Goal: Task Accomplishment & Management: Manage account settings

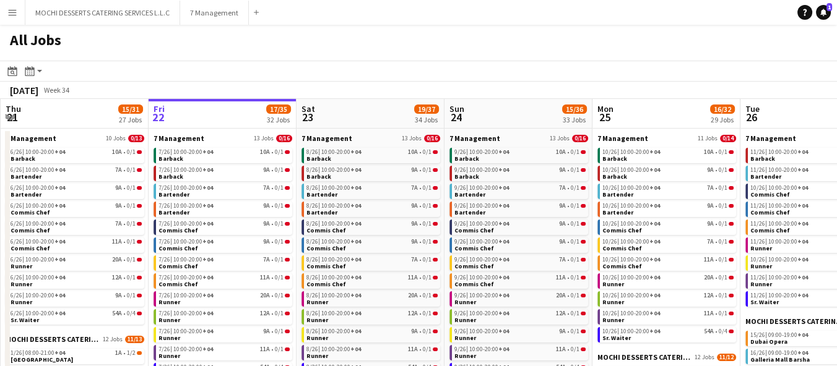
click at [17, 5] on button "Menu" at bounding box center [12, 12] width 25 height 25
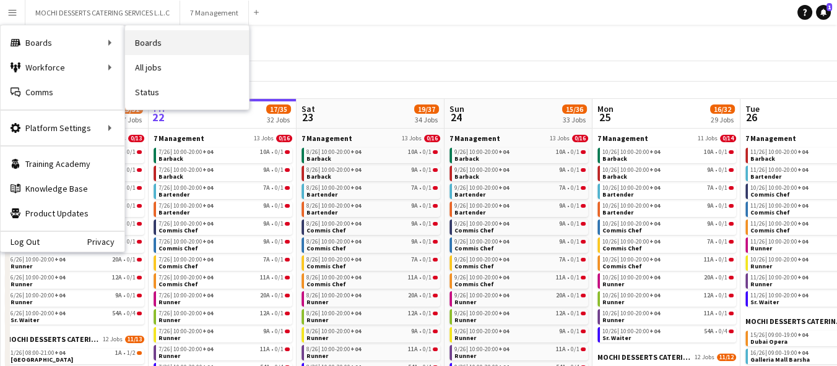
click at [162, 41] on link "Boards" at bounding box center [187, 42] width 124 height 25
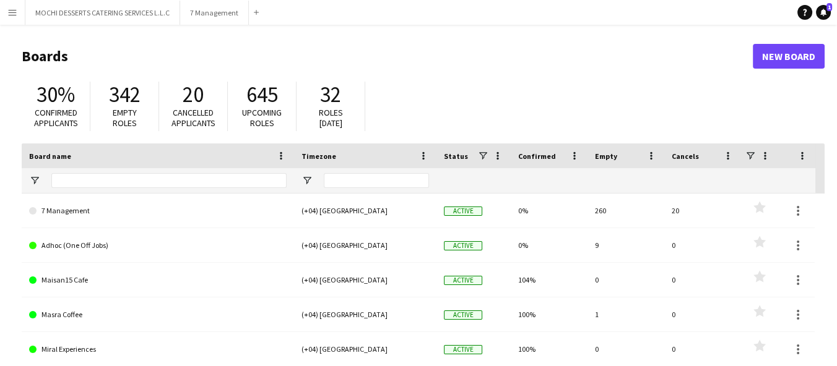
click at [17, 12] on app-icon "Menu" at bounding box center [12, 12] width 10 height 10
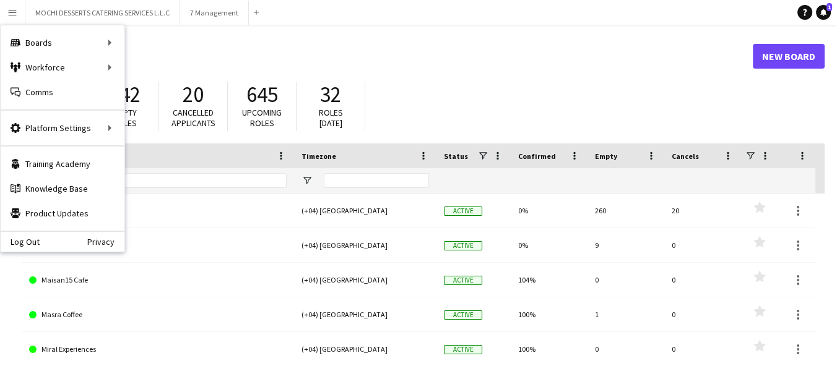
click at [342, 40] on header "Boards New Board" at bounding box center [423, 56] width 803 height 38
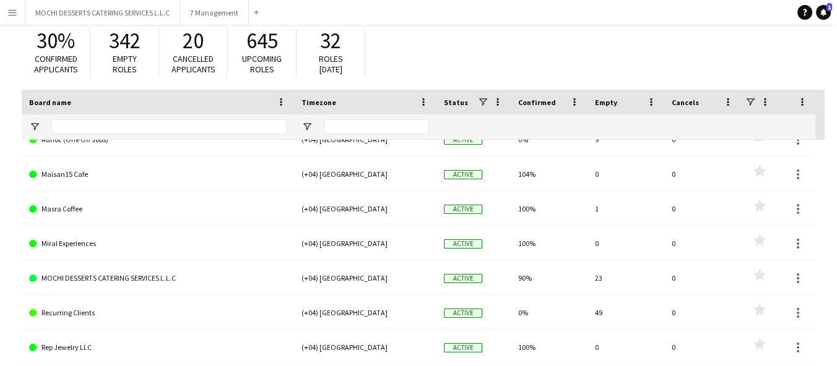
scroll to position [105, 0]
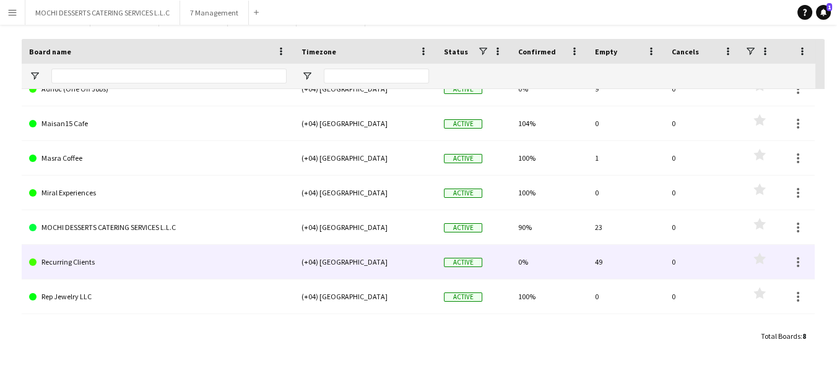
click at [78, 266] on link "Recurring Clients" at bounding box center [157, 262] width 257 height 35
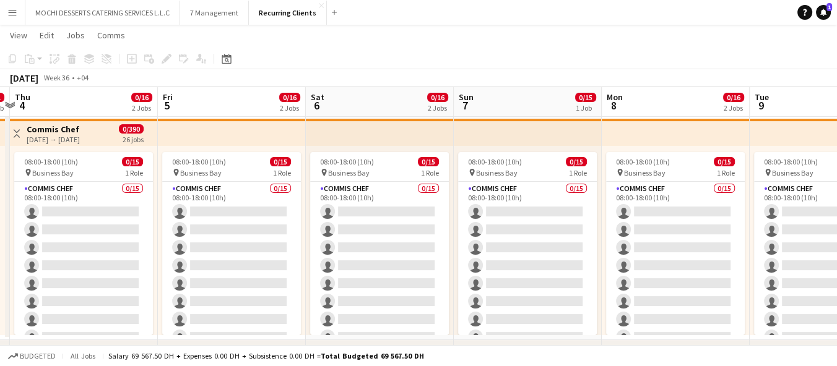
scroll to position [0, 435]
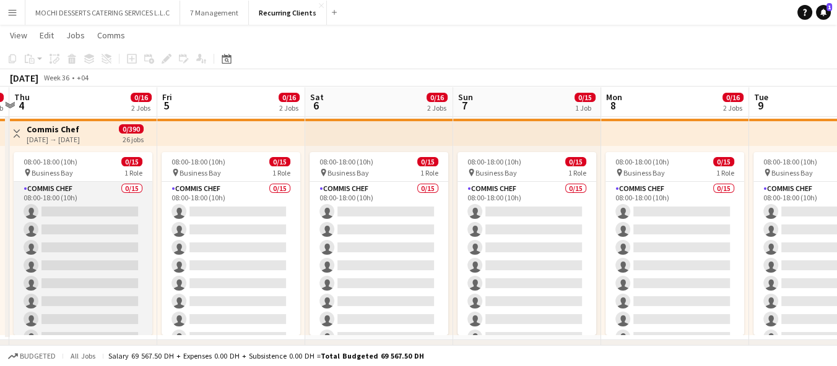
click at [69, 196] on app-card-role "Commis Chef 0/15 08:00-18:00 (10h) single-neutral-actions single-neutral-action…" at bounding box center [83, 328] width 139 height 293
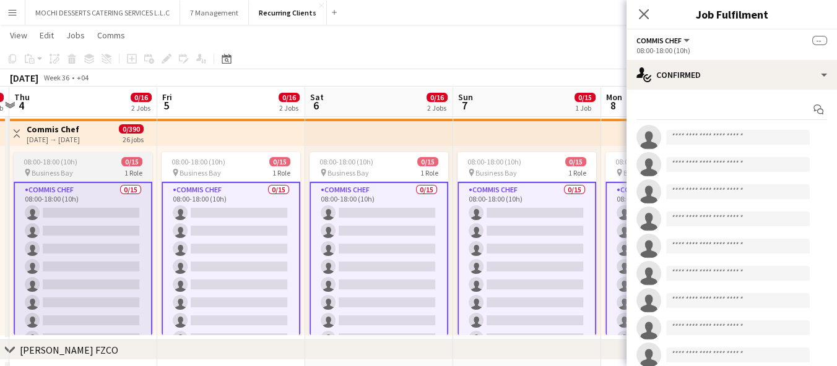
click at [81, 167] on app-job-card "08:00-18:00 (10h) 0/15 pin Business Bay 1 Role Commis Chef 0/15 08:00-18:00 (10…" at bounding box center [83, 243] width 139 height 183
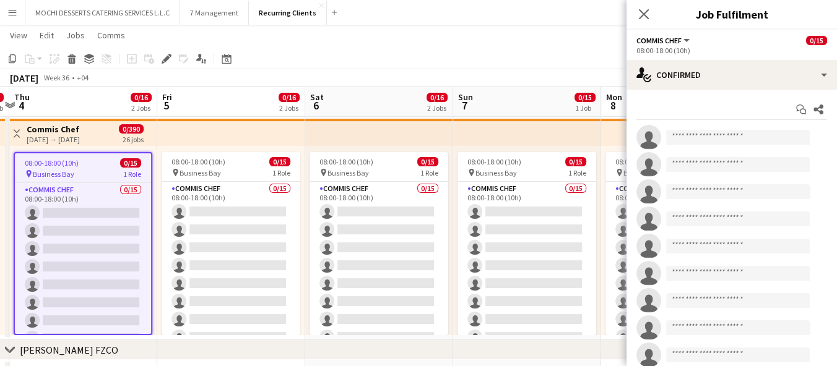
click at [12, 12] on app-icon "Menu" at bounding box center [12, 12] width 10 height 10
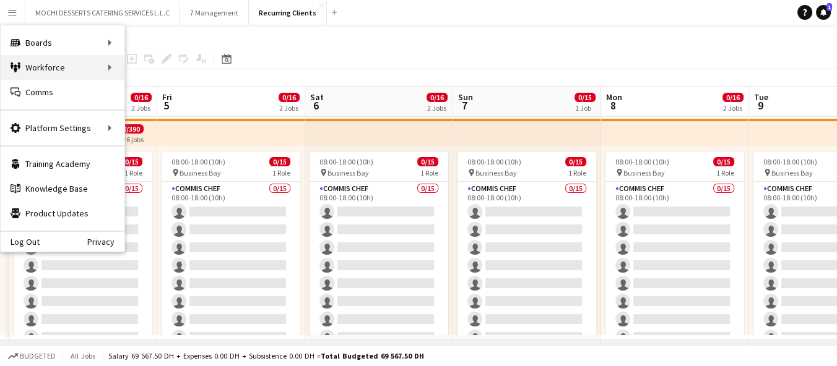
click at [82, 69] on div "Workforce Workforce" at bounding box center [63, 67] width 124 height 25
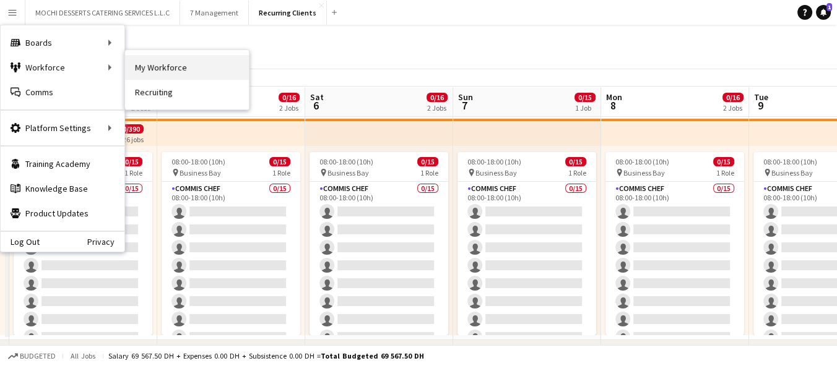
click at [178, 61] on link "My Workforce" at bounding box center [187, 67] width 124 height 25
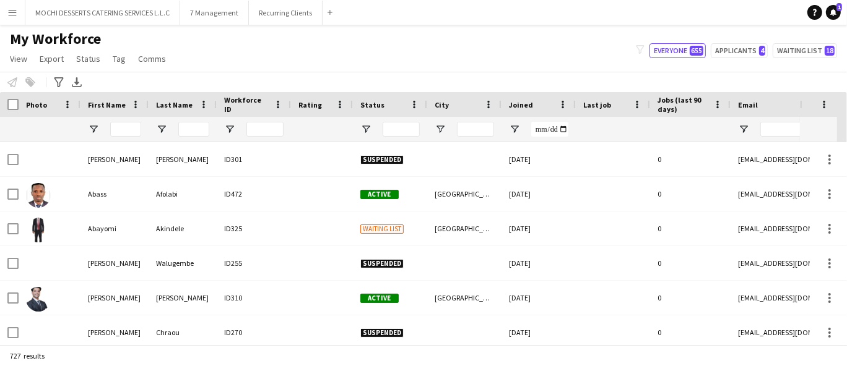
type input "****"
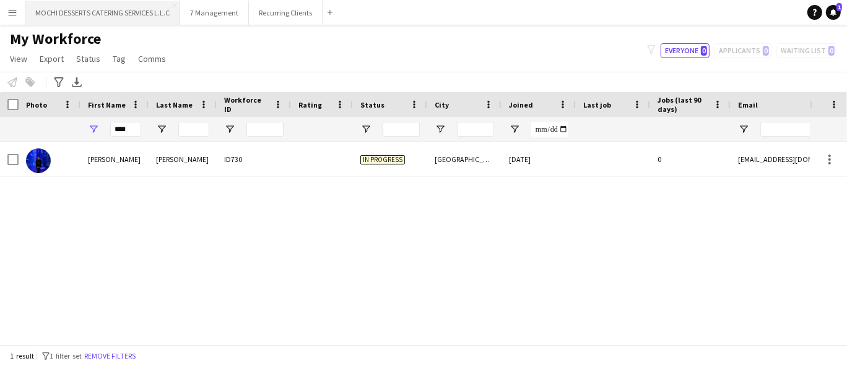
click at [108, 8] on button "MOCHI DESSERTS CATERING SERVICES L.L.C Close" at bounding box center [102, 13] width 155 height 24
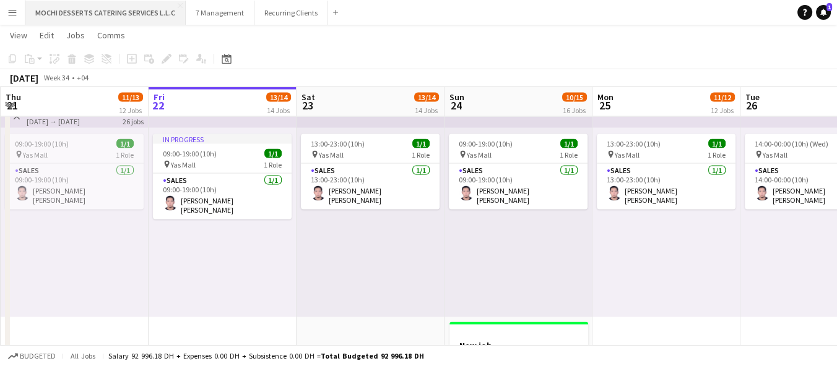
scroll to position [2923, 0]
click at [225, 315] on div "In progress 09:00-19:00 (10h) 1/1 pin Yas Mall 1 Role Sales [DATE] 09:00-19:00 …" at bounding box center [223, 223] width 148 height 189
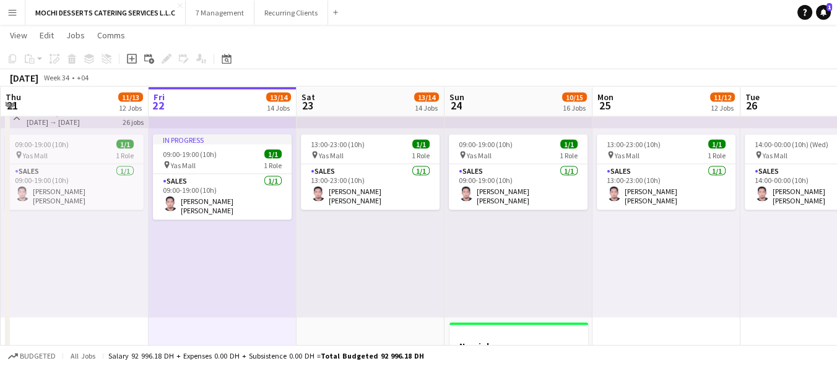
click at [215, 279] on div "In progress 09:00-19:00 (10h) 1/1 pin Yas Mall 1 Role Sales [DATE] 09:00-19:00 …" at bounding box center [223, 223] width 148 height 189
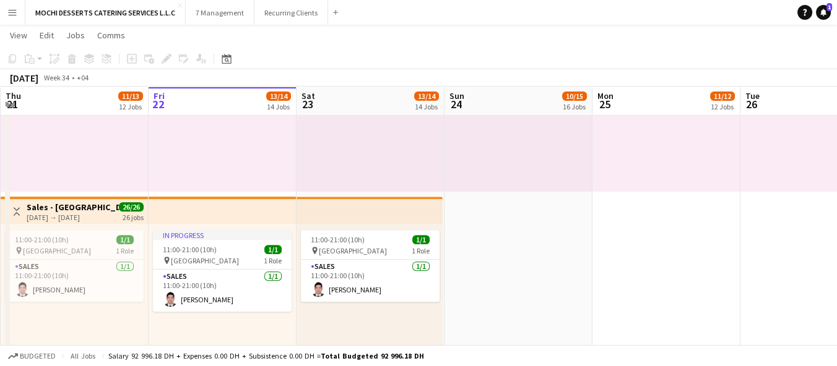
scroll to position [611, 0]
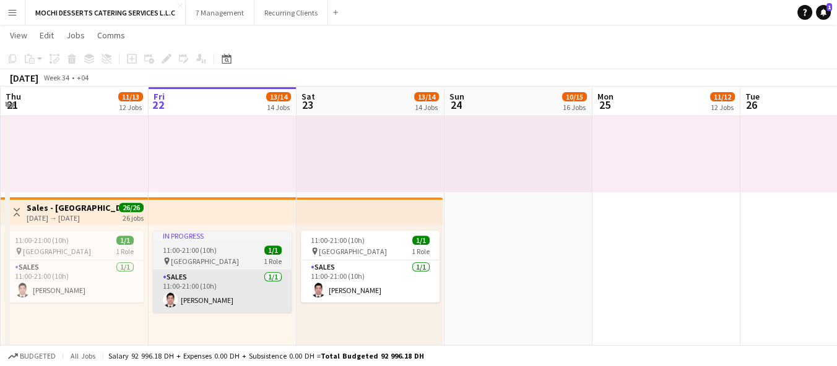
click at [228, 272] on app-card-role "Sales [DATE] 11:00-21:00 (10h) [PERSON_NAME]" at bounding box center [222, 291] width 139 height 42
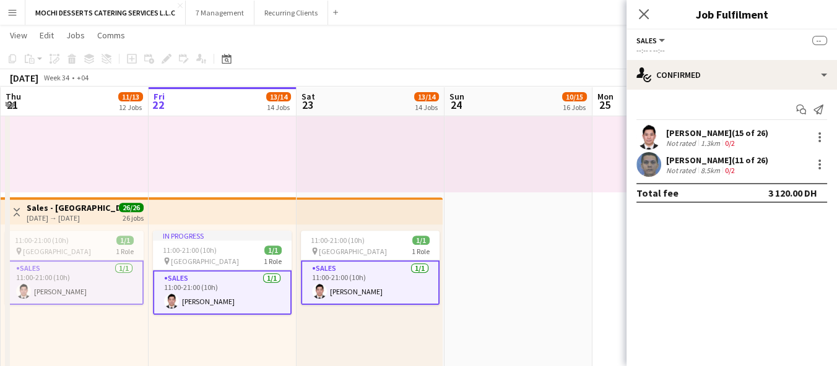
click at [743, 131] on div "[PERSON_NAME] (15 of 26)" at bounding box center [717, 133] width 102 height 11
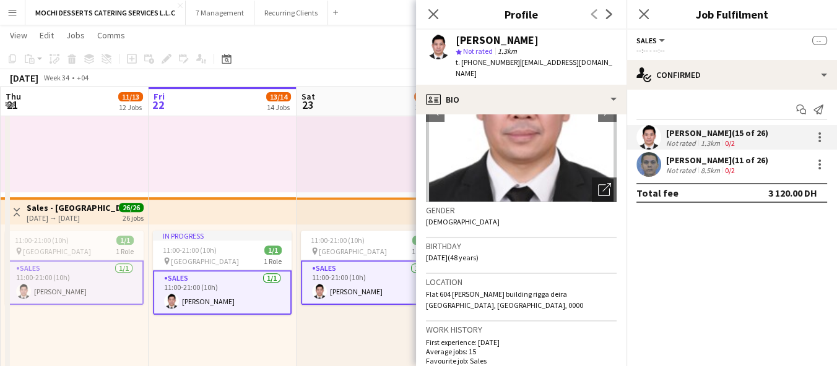
scroll to position [0, 0]
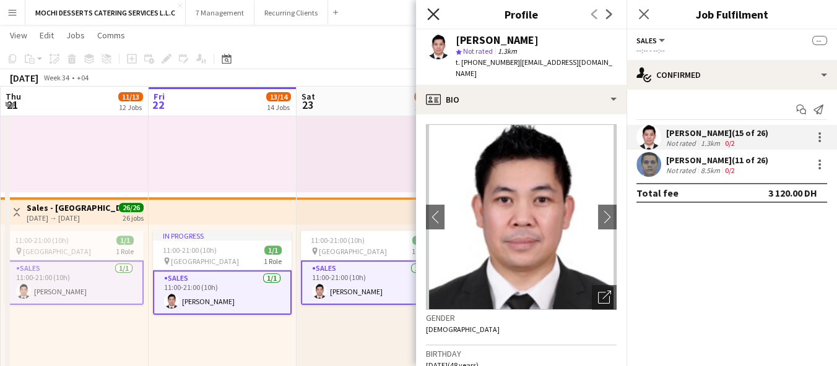
click at [434, 16] on icon at bounding box center [433, 14] width 12 height 12
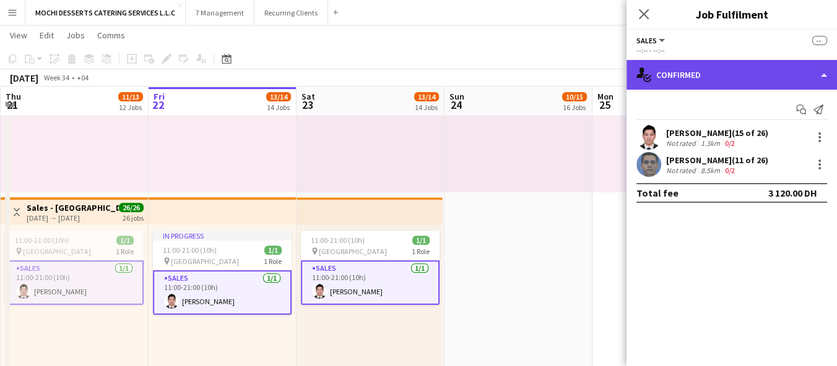
click at [707, 68] on div "single-neutral-actions-check-2 Confirmed" at bounding box center [731, 75] width 210 height 30
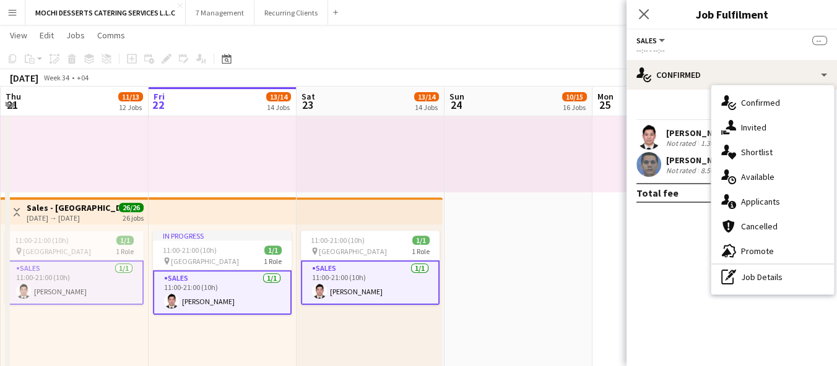
click at [109, 222] on app-top-bar at bounding box center [75, 210] width 148 height 27
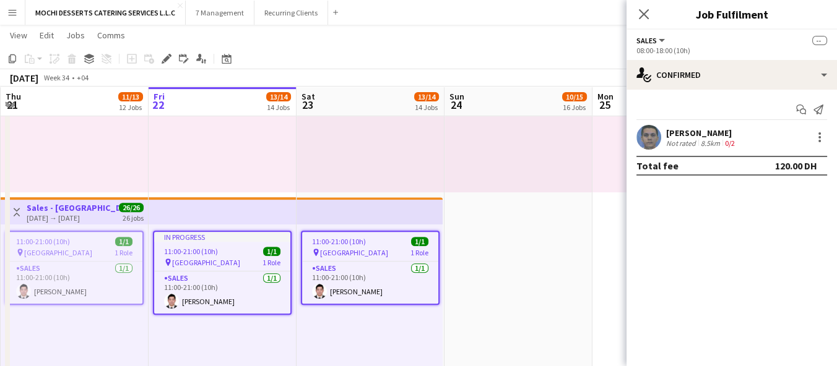
click at [78, 241] on div "11:00-21:00 (10h) 1/1" at bounding box center [74, 241] width 136 height 9
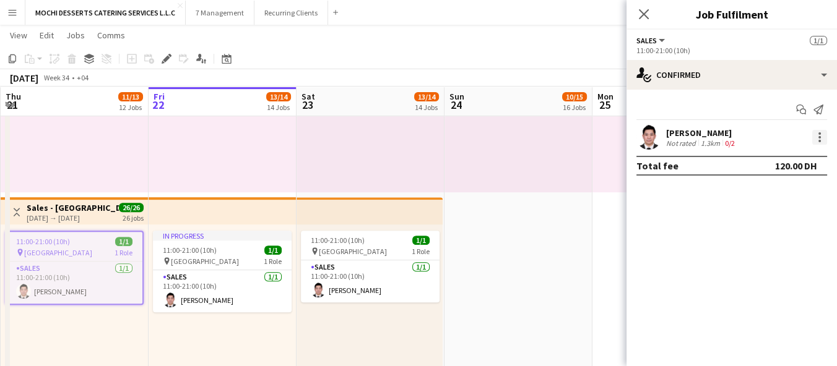
click at [826, 137] on div at bounding box center [819, 137] width 15 height 15
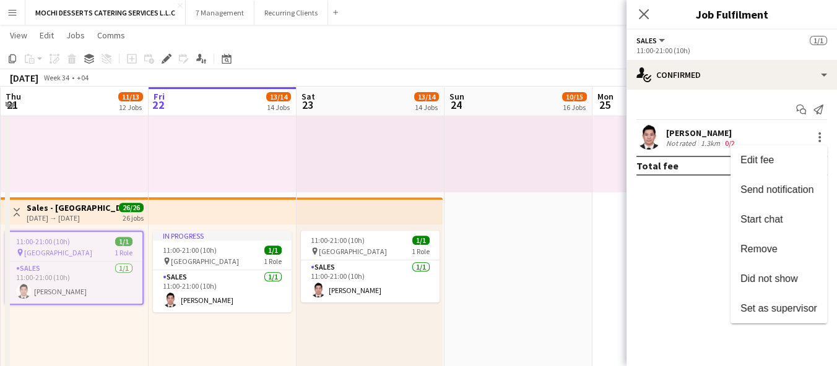
click at [730, 73] on div at bounding box center [418, 183] width 837 height 366
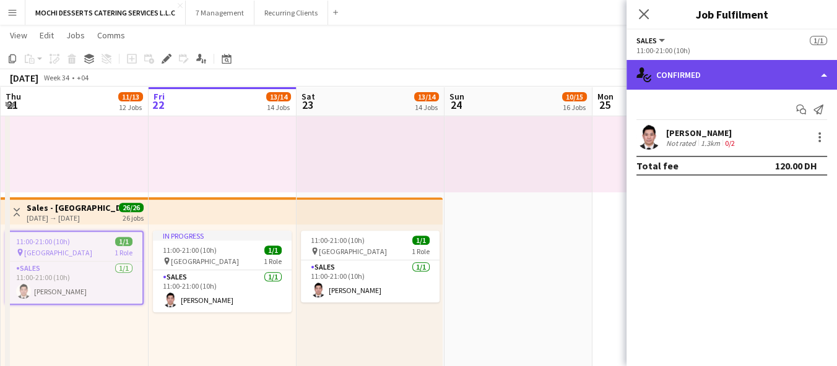
click at [742, 71] on div "single-neutral-actions-check-2 Confirmed" at bounding box center [731, 75] width 210 height 30
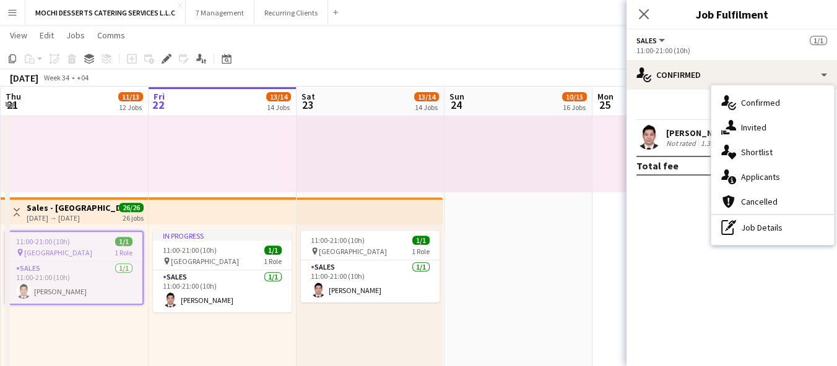
click at [675, 267] on mat-expansion-panel "check Confirmed Start chat Send notification [PERSON_NAME] Not rated 1.3km 0/2 …" at bounding box center [731, 228] width 210 height 277
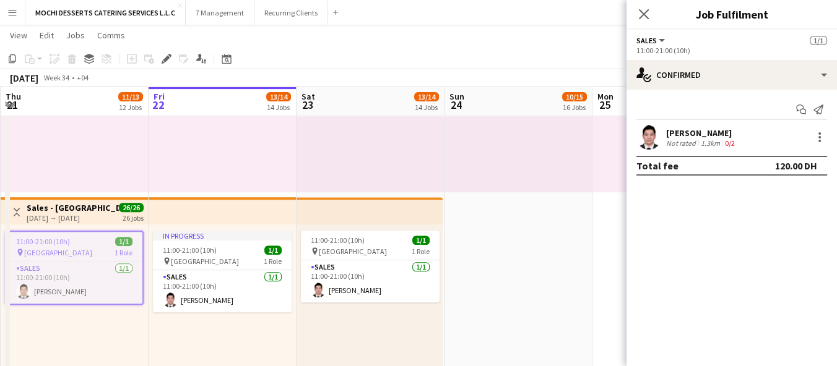
click at [742, 135] on div "[PERSON_NAME] Not rated 1.3km 0/2" at bounding box center [731, 137] width 210 height 25
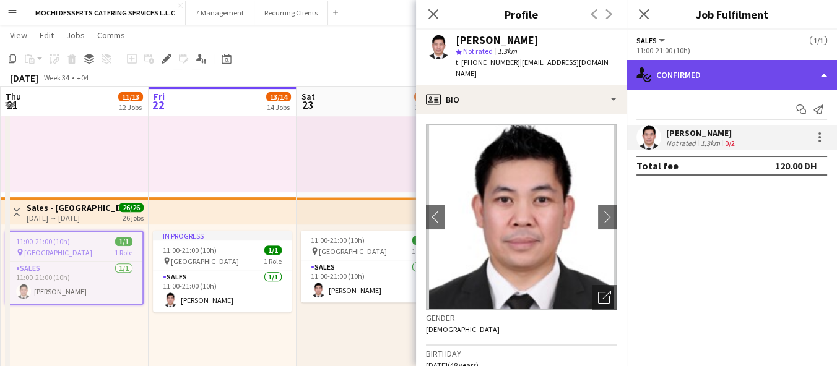
click at [822, 73] on div "single-neutral-actions-check-2 Confirmed" at bounding box center [731, 75] width 210 height 30
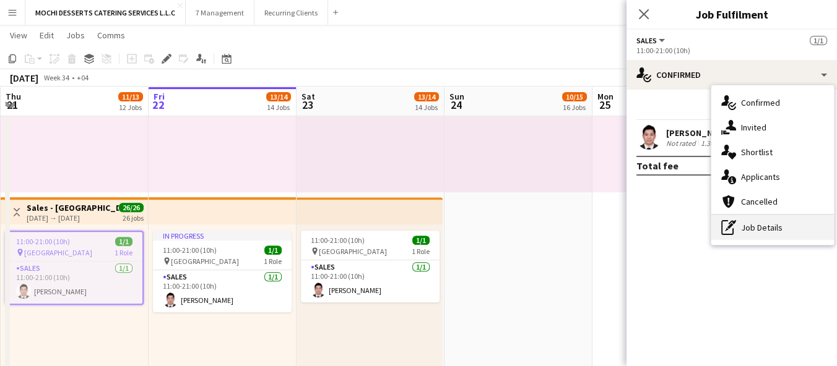
click at [764, 231] on div "pen-write Job Details" at bounding box center [772, 227] width 123 height 25
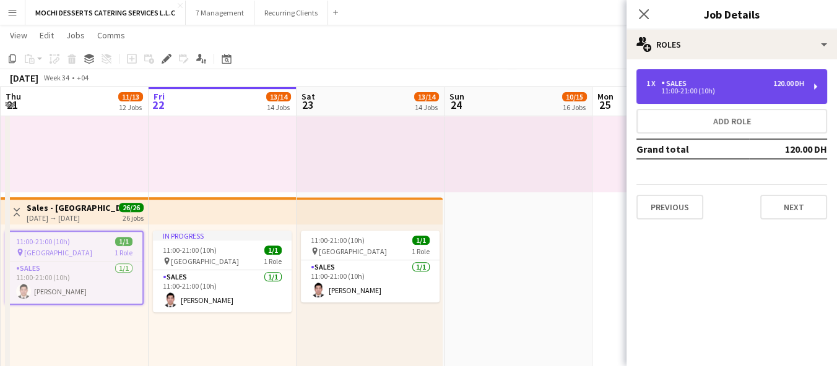
click at [768, 85] on div "1 x Sales 120.00 DH" at bounding box center [725, 83] width 158 height 9
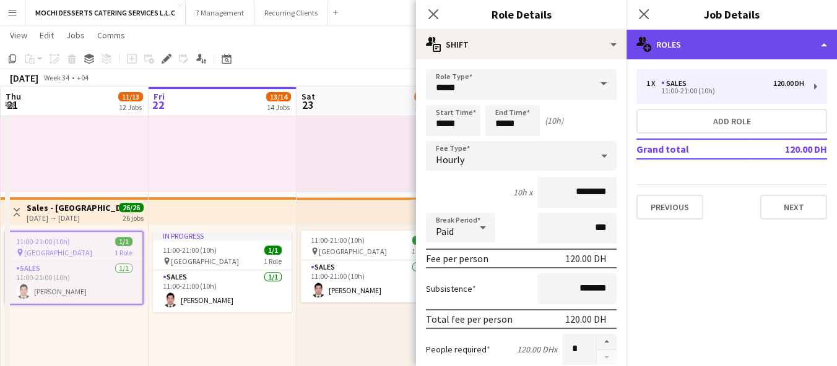
click at [739, 47] on div "multiple-users-add Roles" at bounding box center [731, 45] width 210 height 30
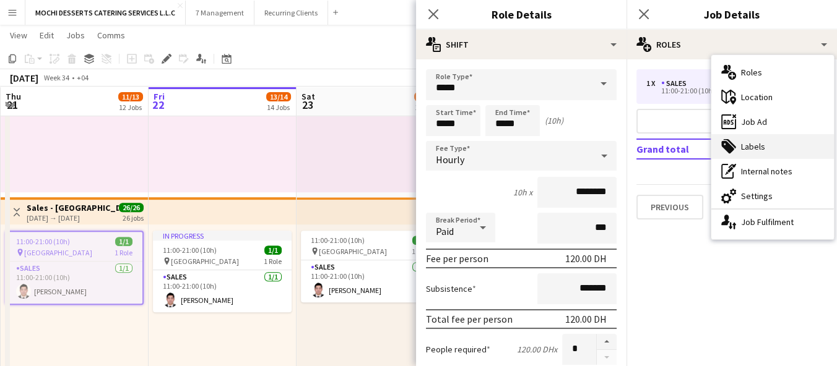
click at [764, 152] on div "tags-double Labels" at bounding box center [772, 146] width 123 height 25
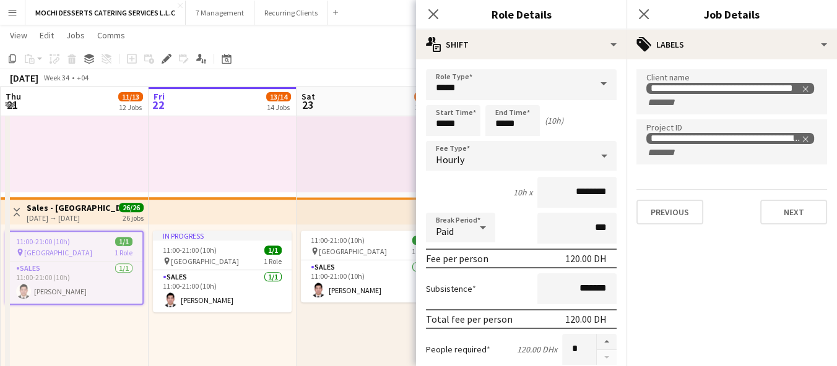
click at [142, 154] on div at bounding box center [75, 97] width 148 height 189
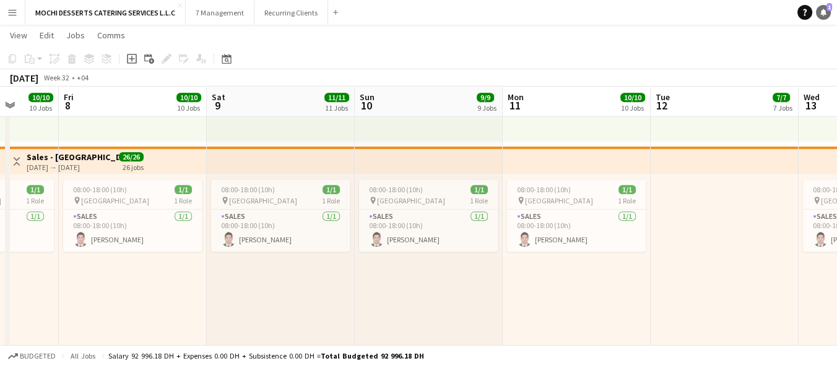
scroll to position [0, 469]
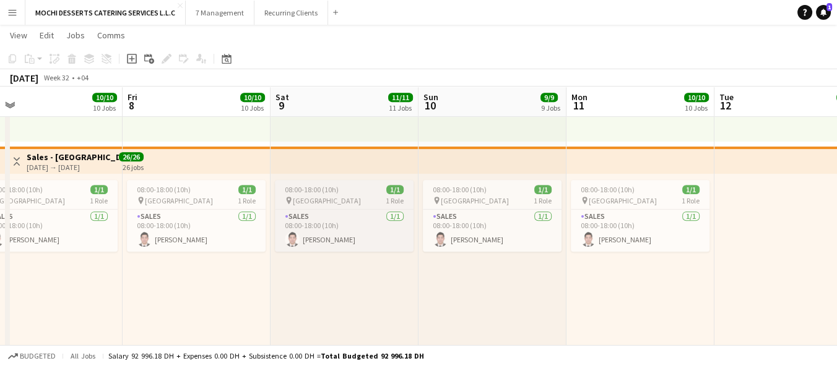
click at [349, 193] on div "08:00-18:00 (10h) 1/1" at bounding box center [344, 189] width 139 height 9
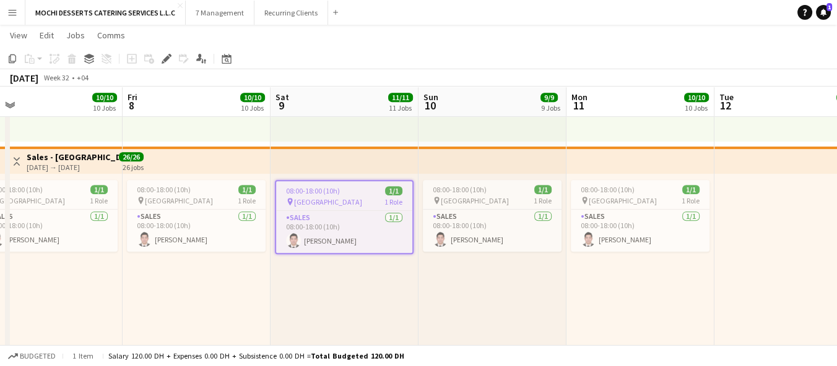
click at [348, 201] on div "pin [GEOGRAPHIC_DATA] 1 Role" at bounding box center [344, 202] width 136 height 10
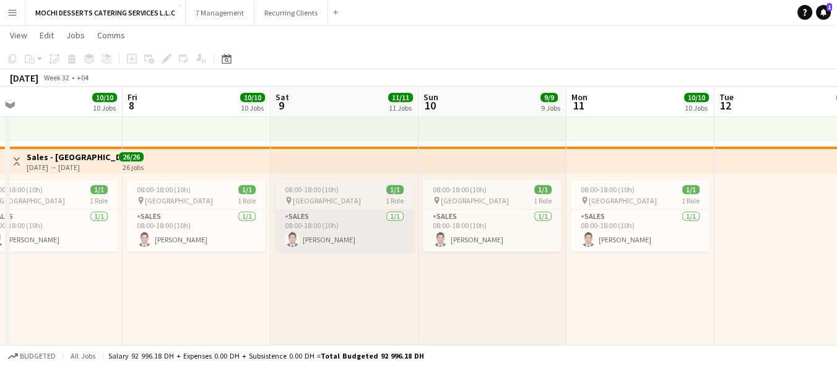
click at [349, 237] on app-card-role "Sales [DATE] 08:00-18:00 (10h) [PERSON_NAME]" at bounding box center [344, 231] width 139 height 42
click at [353, 234] on app-card-role "Sales [DATE] 08:00-18:00 (10h) [PERSON_NAME]" at bounding box center [344, 231] width 139 height 42
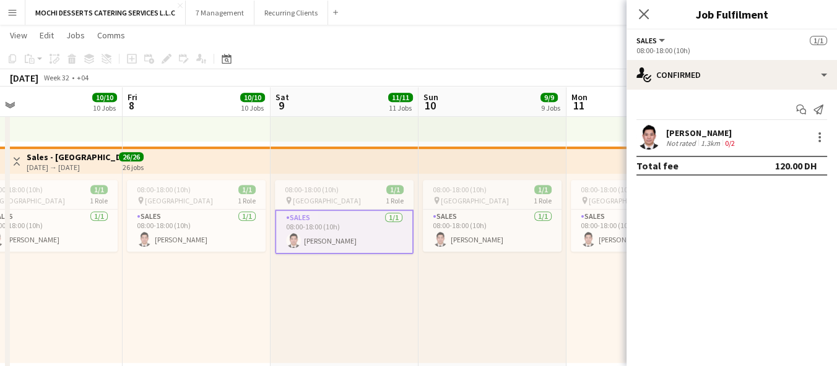
click at [689, 131] on div "[PERSON_NAME]" at bounding box center [701, 133] width 71 height 11
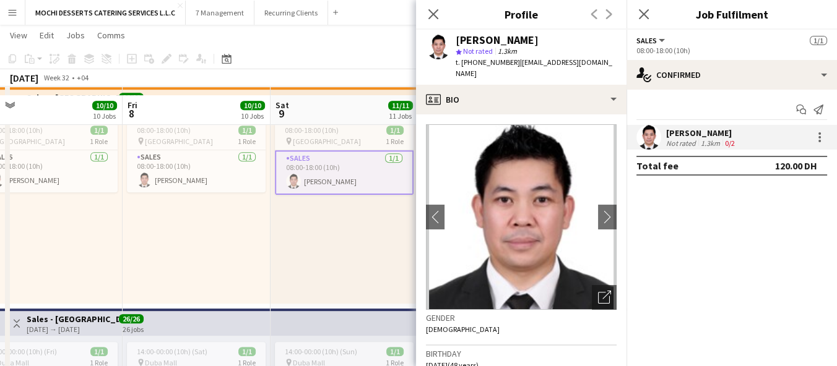
scroll to position [730, 0]
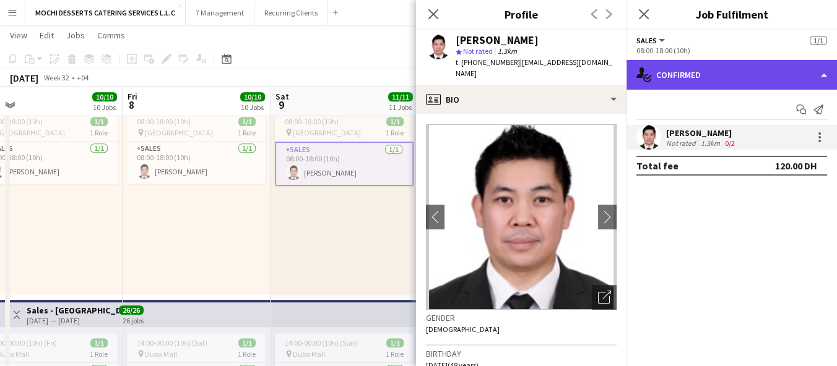
click at [794, 77] on div "single-neutral-actions-check-2 Confirmed" at bounding box center [731, 75] width 210 height 30
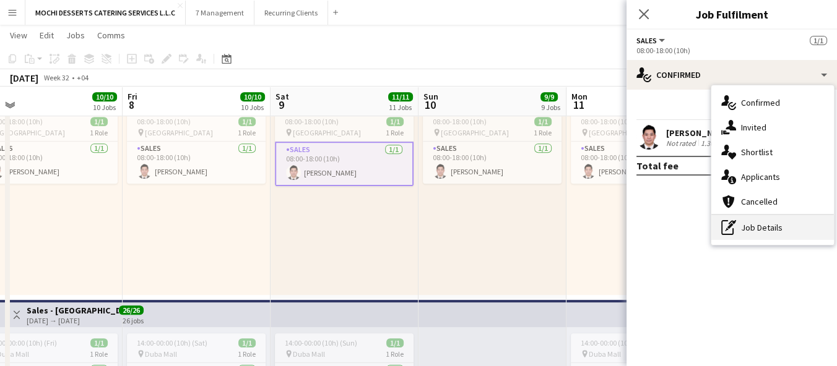
click at [754, 236] on div "pen-write Job Details" at bounding box center [772, 227] width 123 height 25
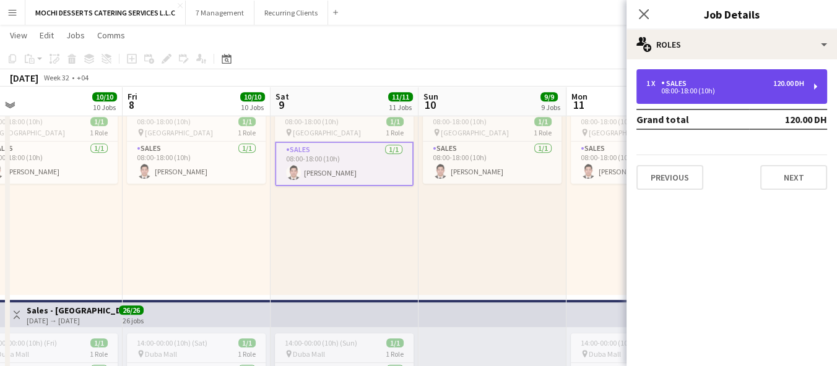
click at [759, 90] on div "08:00-18:00 (10h)" at bounding box center [725, 91] width 158 height 6
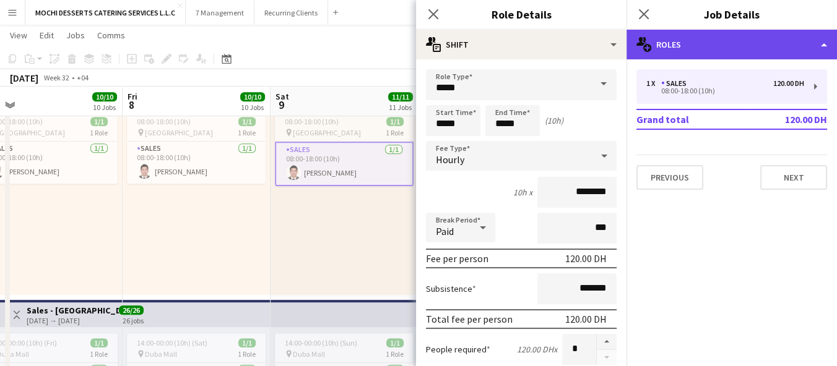
click at [748, 52] on div "multiple-users-add Roles" at bounding box center [731, 45] width 210 height 30
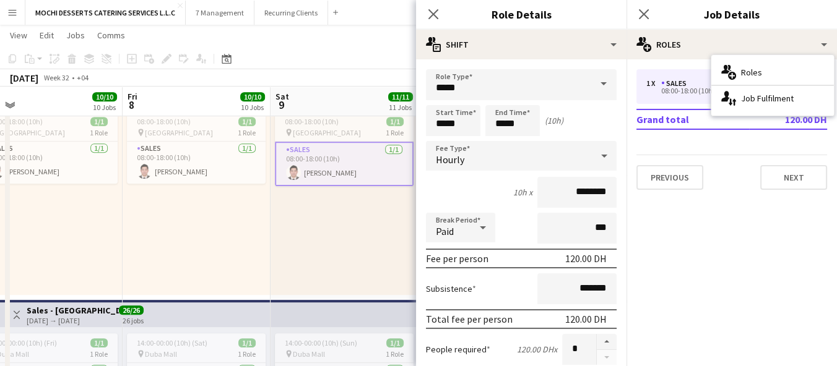
click at [652, 129] on table "Grand total 120.00 DH" at bounding box center [731, 119] width 191 height 21
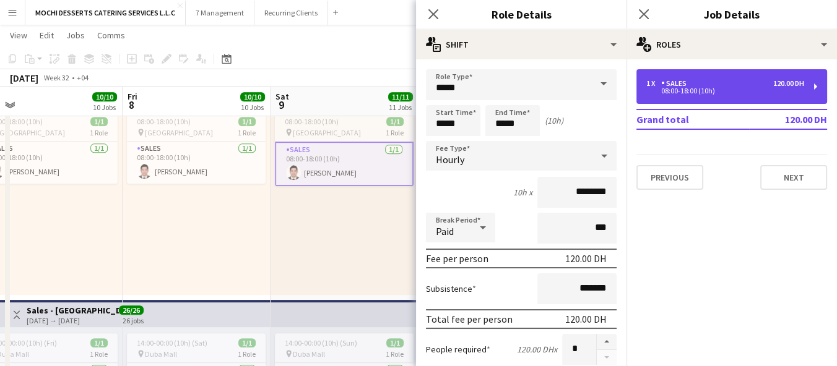
click at [717, 82] on div "1 x Sales 120.00 DH" at bounding box center [725, 83] width 158 height 9
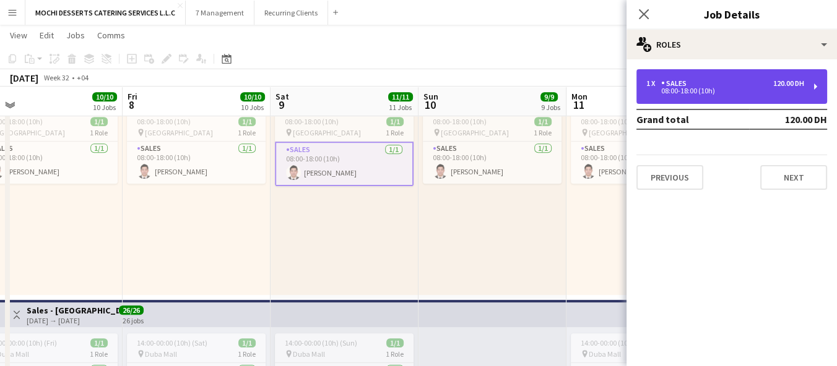
click at [784, 95] on div "1 x Sales 120.00 DH 08:00-18:00 (10h)" at bounding box center [731, 86] width 191 height 35
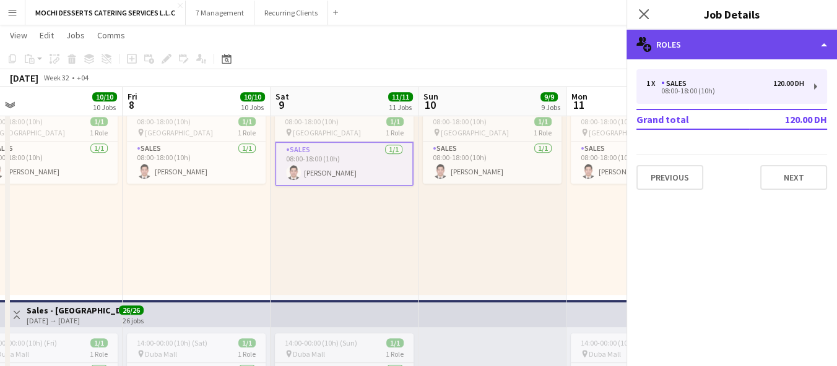
click at [797, 38] on div "multiple-users-add Roles" at bounding box center [731, 45] width 210 height 30
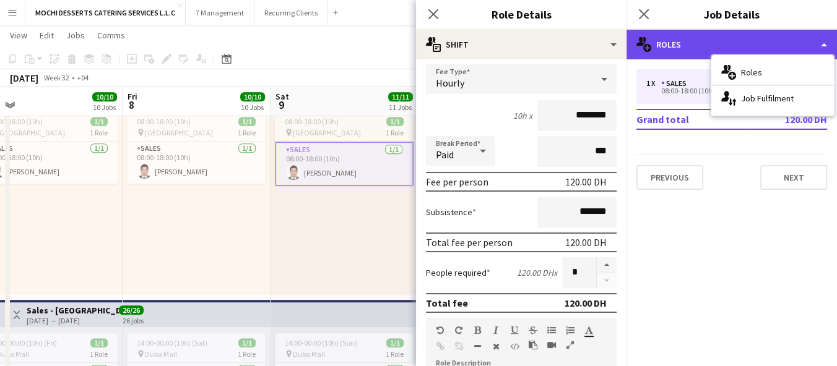
scroll to position [118, 0]
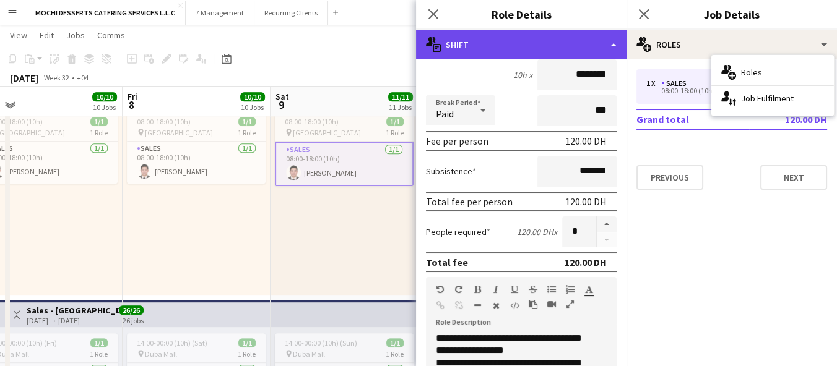
click at [547, 44] on div "multiple-actions-text Shift" at bounding box center [521, 45] width 210 height 30
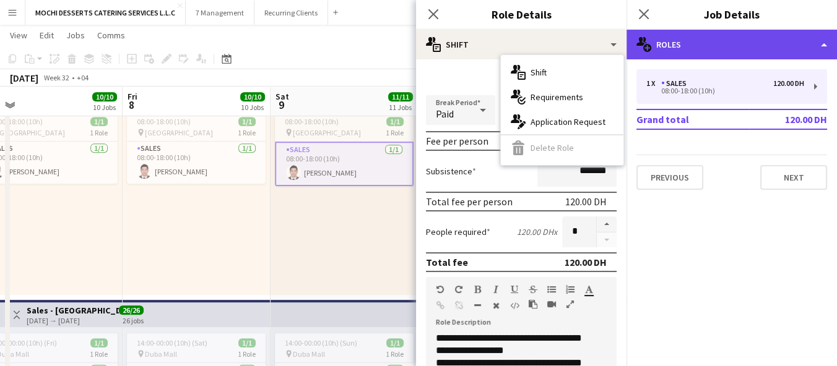
click at [702, 44] on div "multiple-users-add Roles" at bounding box center [731, 45] width 210 height 30
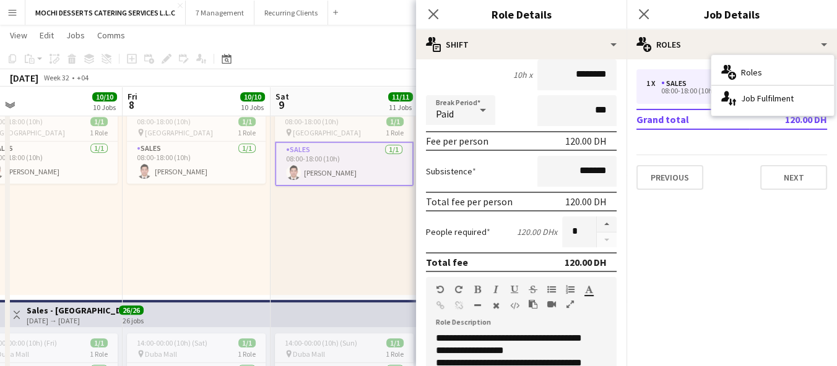
click at [704, 231] on mat-expansion-panel "pencil3 General details 1 x Sales 120.00 DH 08:00-18:00 (10h) Grand total 120.0…" at bounding box center [731, 212] width 210 height 307
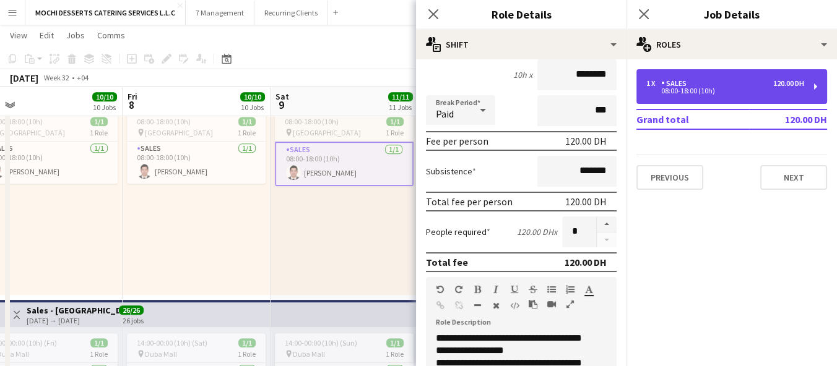
click at [755, 82] on div "1 x Sales 120.00 DH" at bounding box center [725, 83] width 158 height 9
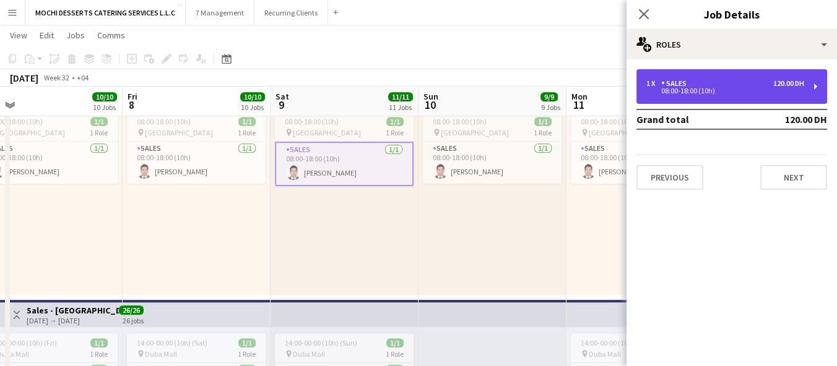
click at [810, 83] on div "1 x Sales 120.00 DH 08:00-18:00 (10h)" at bounding box center [731, 86] width 191 height 35
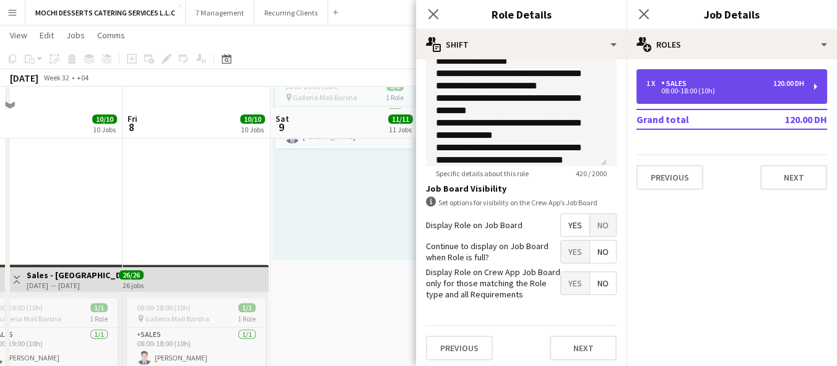
scroll to position [1230, 0]
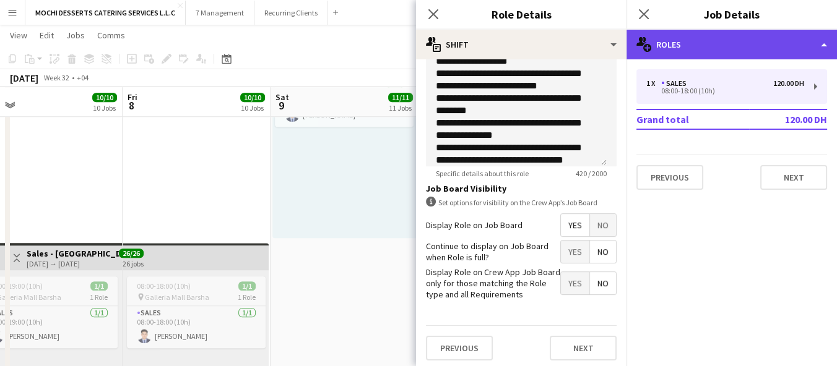
click at [792, 33] on div "multiple-users-add Roles" at bounding box center [731, 45] width 210 height 30
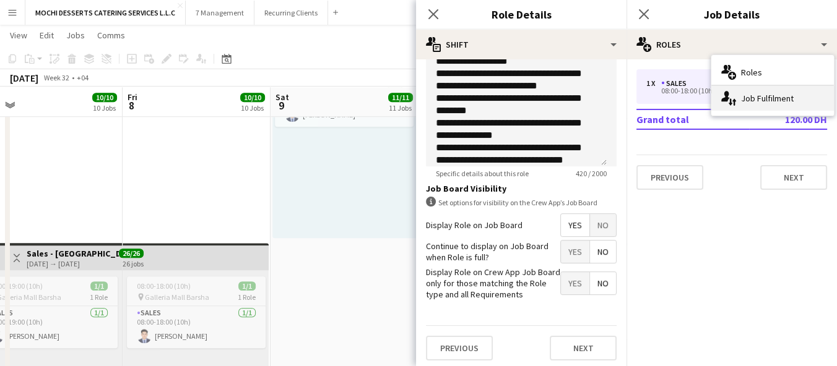
click at [777, 89] on div "single-neutral-actions-up-down Job Fulfilment" at bounding box center [772, 98] width 123 height 25
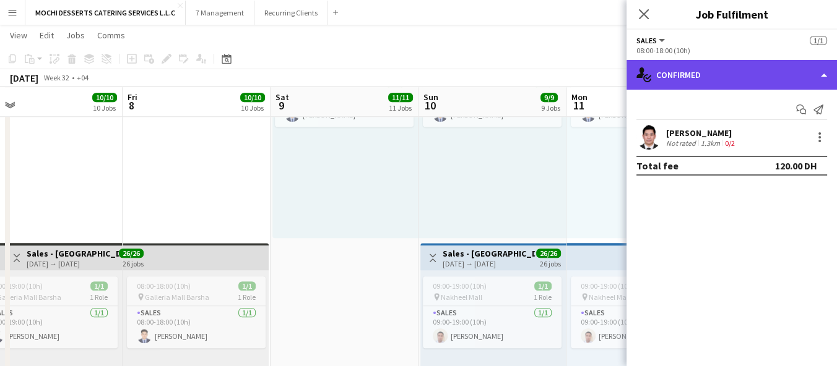
click at [787, 88] on div "single-neutral-actions-check-2 Confirmed" at bounding box center [731, 75] width 210 height 30
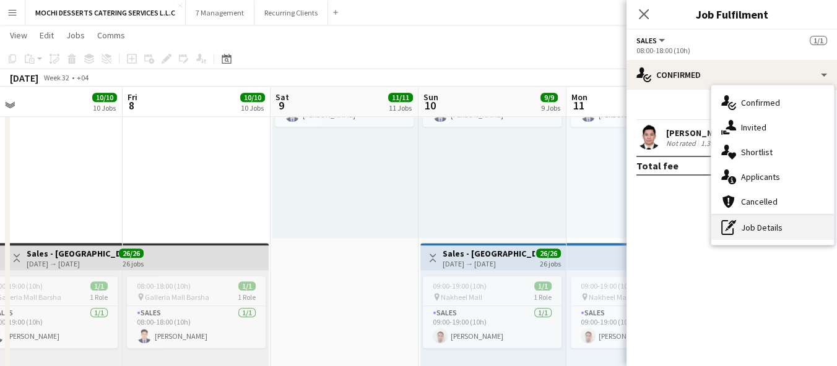
click at [779, 228] on div "pen-write Job Details" at bounding box center [772, 227] width 123 height 25
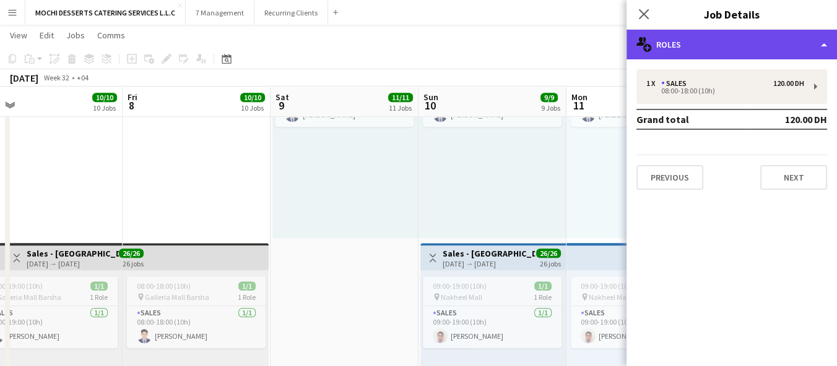
click at [803, 41] on div "multiple-users-add Roles" at bounding box center [731, 45] width 210 height 30
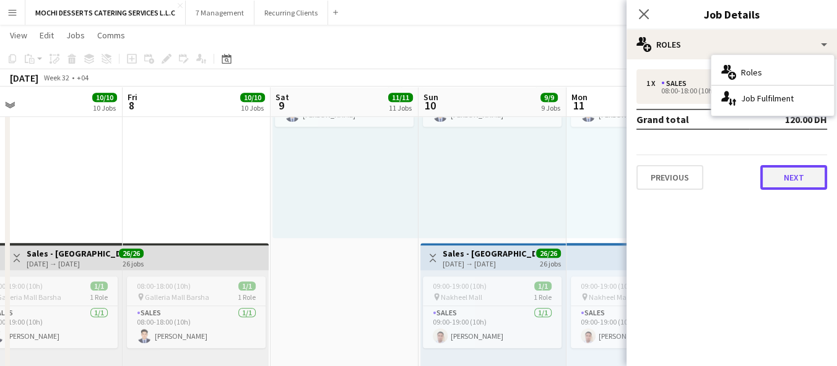
click at [764, 186] on button "Next" at bounding box center [793, 177] width 67 height 25
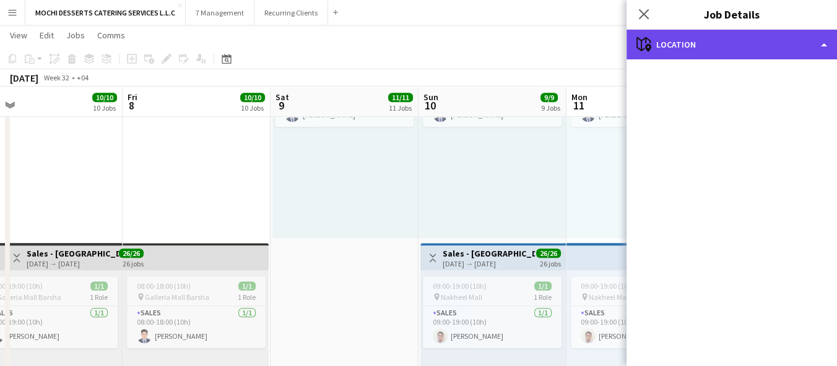
click at [805, 46] on div "maps-pin-1 Location" at bounding box center [731, 45] width 210 height 30
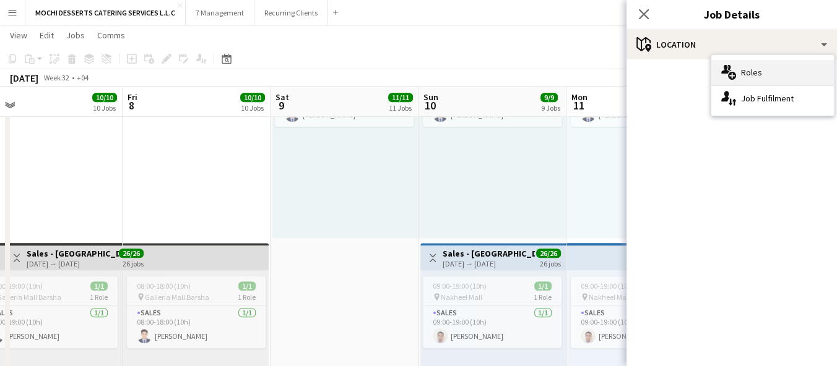
click at [775, 68] on div "multiple-users-add Roles" at bounding box center [772, 72] width 123 height 25
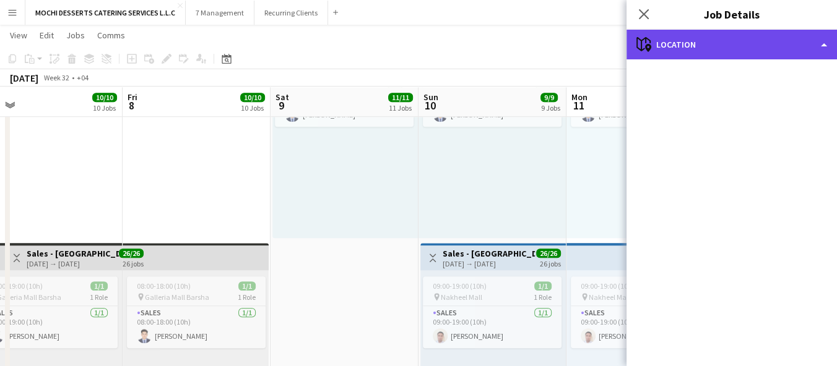
click at [775, 52] on div "maps-pin-1 Location" at bounding box center [731, 45] width 210 height 30
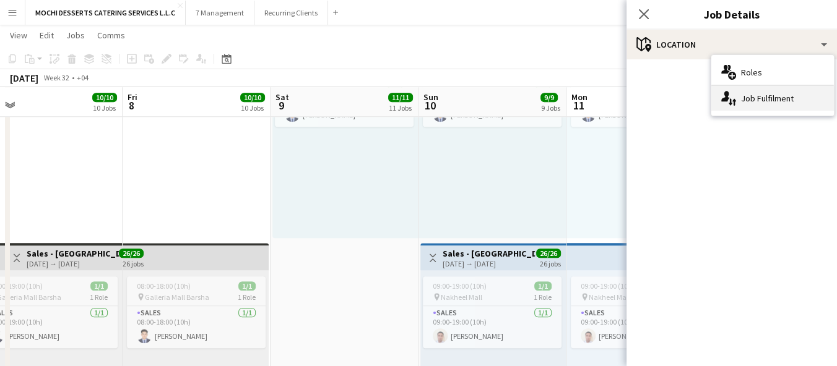
click at [755, 100] on div "single-neutral-actions-up-down Job Fulfilment" at bounding box center [772, 98] width 123 height 25
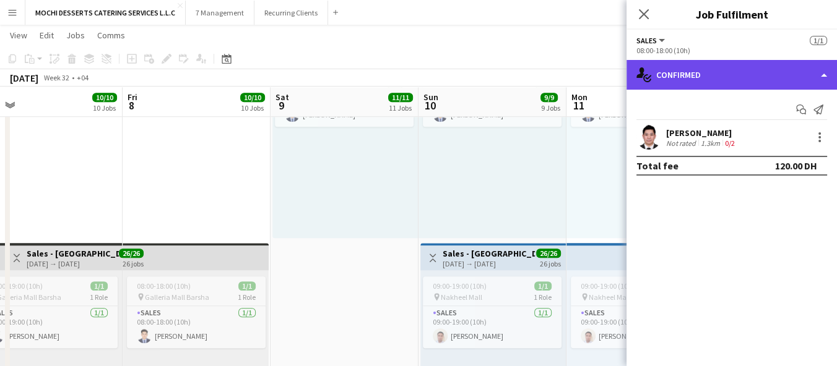
click at [783, 70] on div "single-neutral-actions-check-2 Confirmed" at bounding box center [731, 75] width 210 height 30
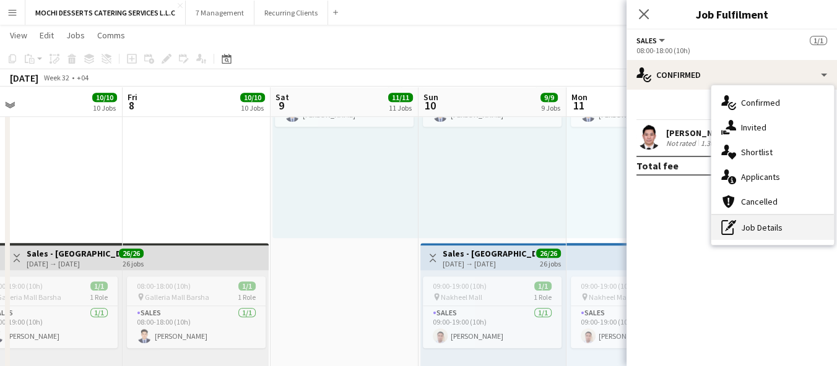
click at [761, 224] on div "pen-write Job Details" at bounding box center [772, 227] width 123 height 25
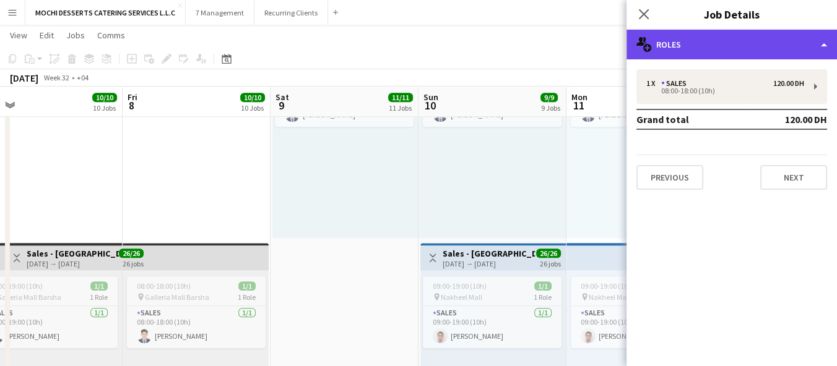
click at [751, 45] on div "multiple-users-add Roles" at bounding box center [731, 45] width 210 height 30
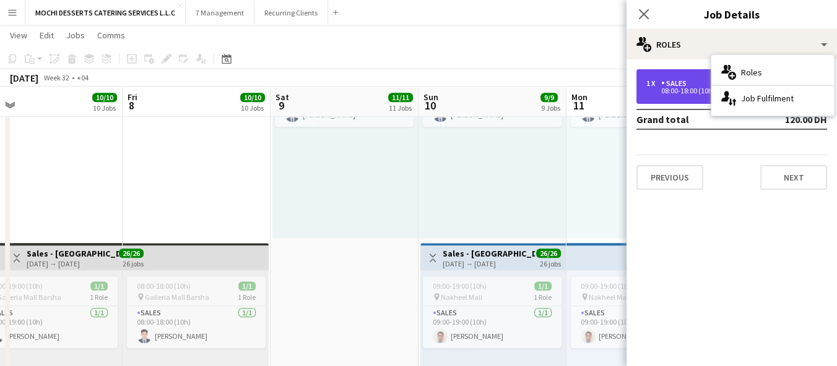
click at [685, 96] on div "1 x Sales 120.00 DH 08:00-18:00 (10h)" at bounding box center [731, 86] width 191 height 35
click at [692, 88] on div "08:00-18:00 (10h)" at bounding box center [725, 91] width 158 height 6
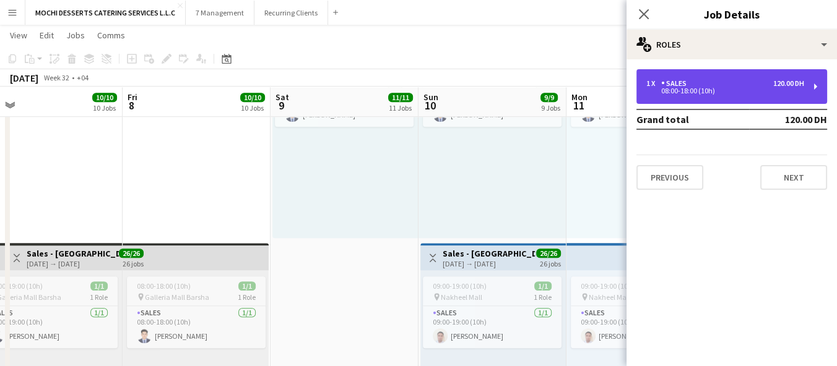
click at [737, 98] on div "1 x Sales 120.00 DH 08:00-18:00 (10h)" at bounding box center [731, 86] width 191 height 35
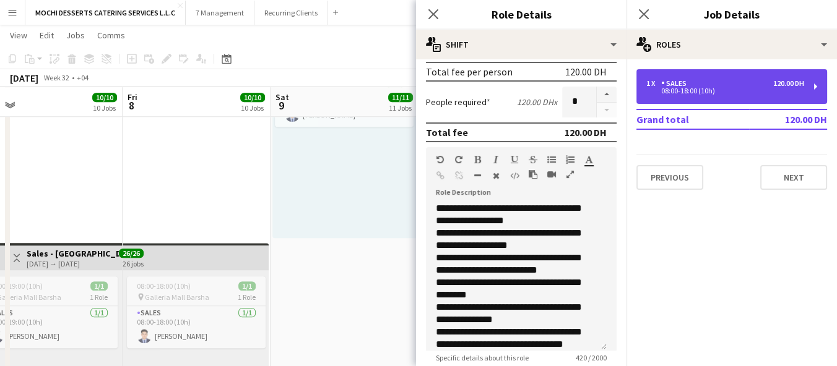
scroll to position [432, 0]
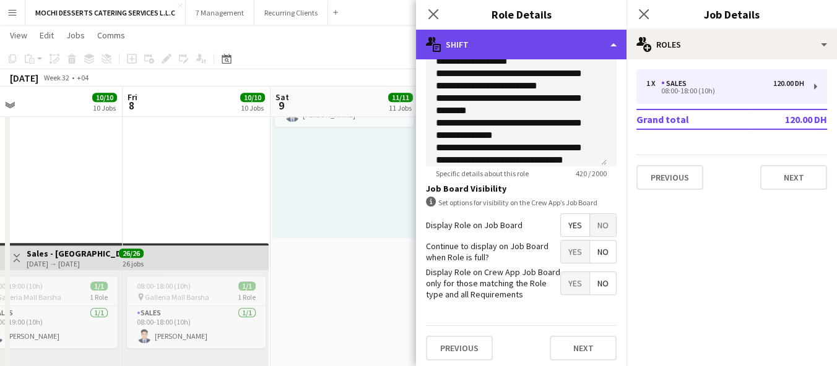
click at [594, 43] on div "multiple-actions-text Shift" at bounding box center [521, 45] width 210 height 30
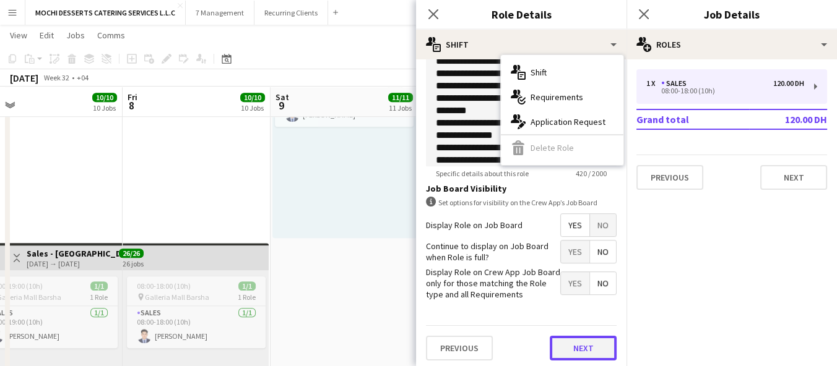
click at [573, 353] on button "Next" at bounding box center [583, 348] width 67 height 25
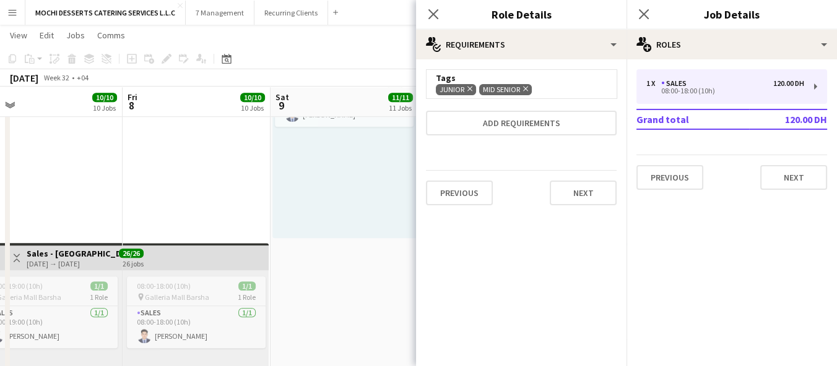
scroll to position [0, 0]
click at [594, 199] on button "Next" at bounding box center [583, 193] width 67 height 25
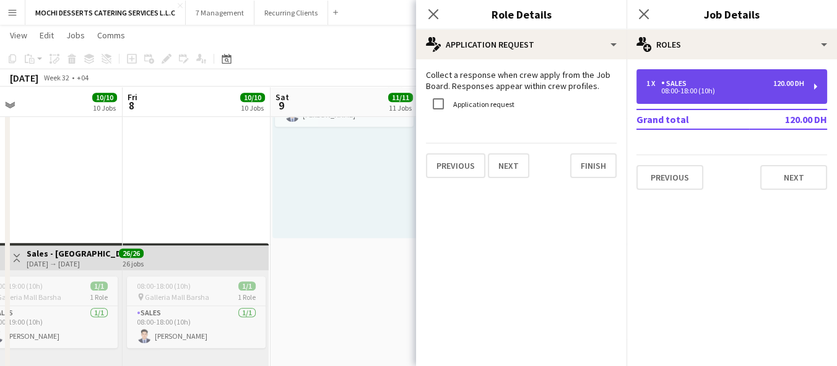
click at [729, 86] on div "1 x Sales 120.00 DH" at bounding box center [725, 83] width 158 height 9
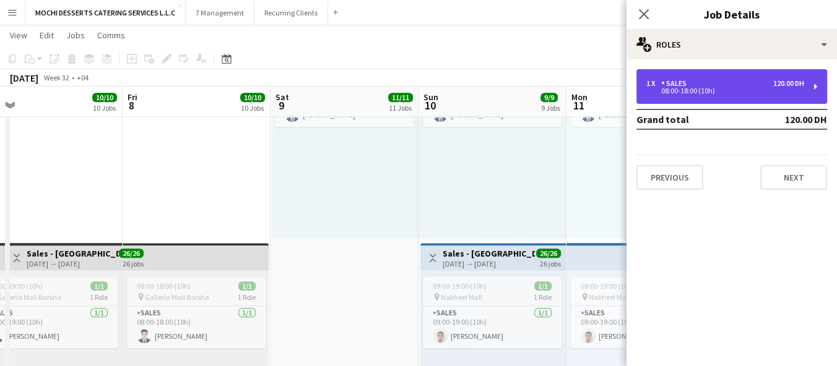
click at [747, 102] on div "1 x Sales 120.00 DH 08:00-18:00 (10h)" at bounding box center [731, 86] width 191 height 35
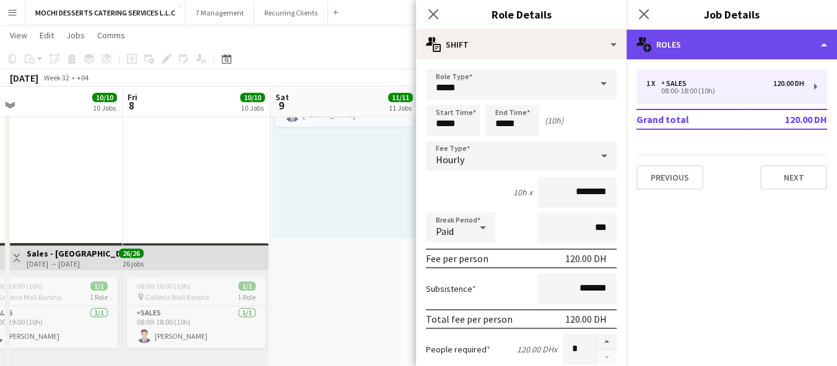
click at [755, 48] on div "multiple-users-add Roles" at bounding box center [731, 45] width 210 height 30
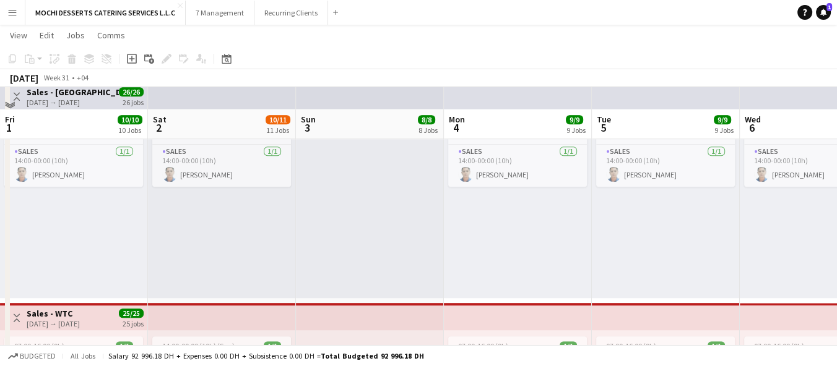
scroll to position [946, 0]
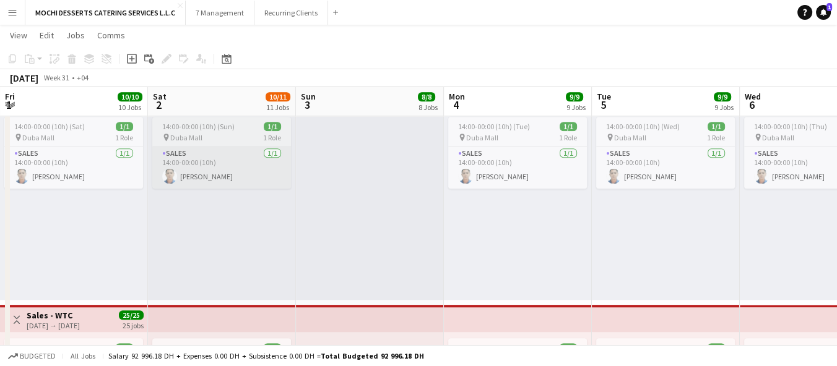
click at [210, 162] on app-card-role "Sales [DATE] 14:00-00:00 (10h) [PERSON_NAME]" at bounding box center [221, 168] width 139 height 42
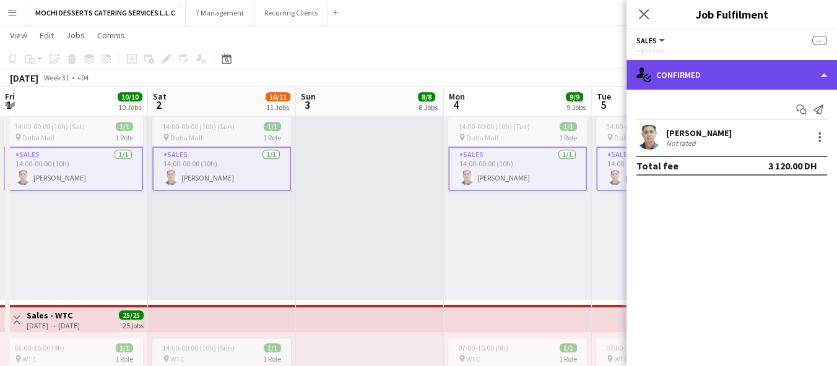
click at [745, 81] on div "single-neutral-actions-check-2 Confirmed" at bounding box center [731, 75] width 210 height 30
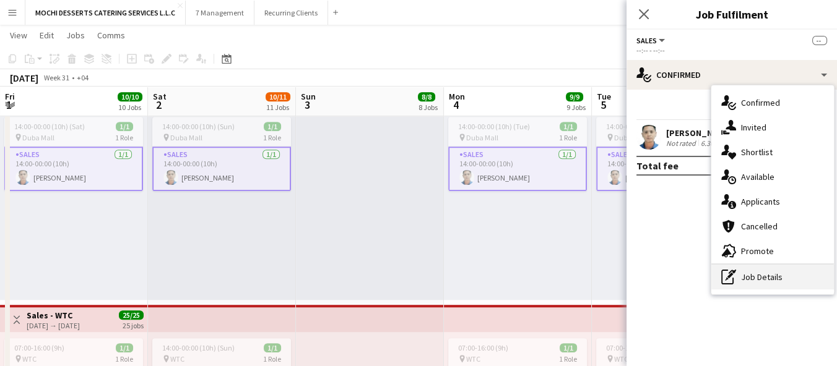
click at [766, 285] on div "pen-write Job Details" at bounding box center [772, 277] width 123 height 25
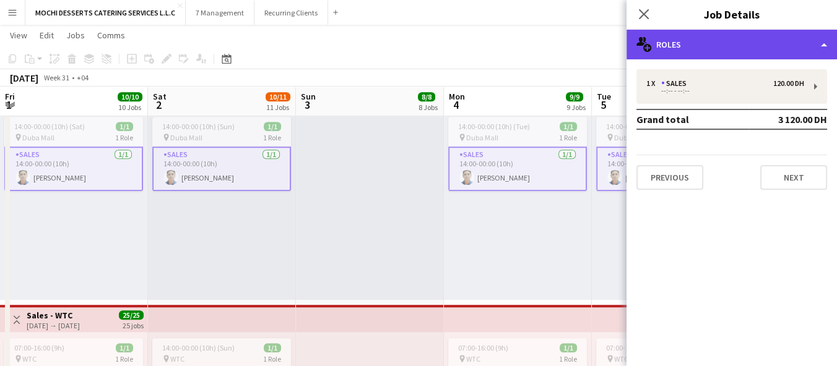
click at [752, 49] on div "multiple-users-add Roles" at bounding box center [731, 45] width 210 height 30
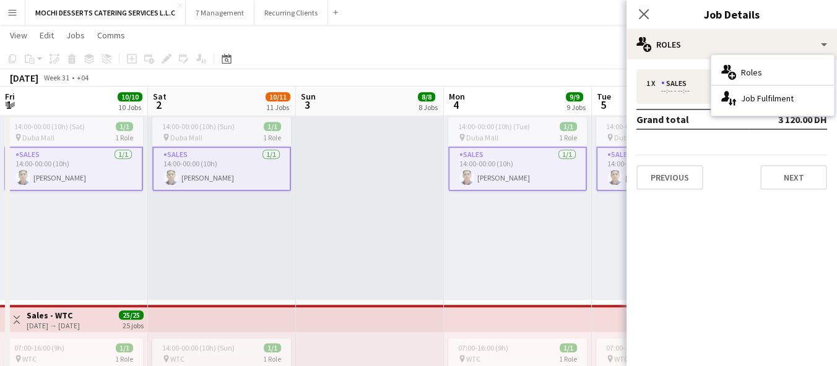
click at [714, 244] on mat-expansion-panel "pencil3 General details 1 x Sales 120.00 DH --:-- - --:-- Grand total 3 120.00 …" at bounding box center [731, 212] width 210 height 307
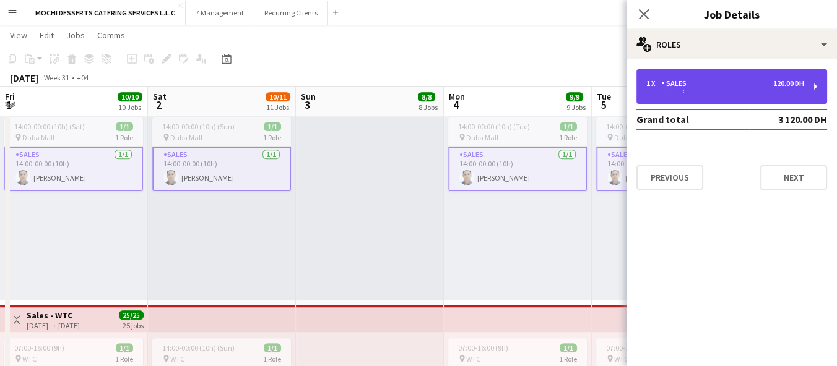
click at [727, 98] on div "1 x Sales 120.00 DH --:-- - --:--" at bounding box center [731, 86] width 191 height 35
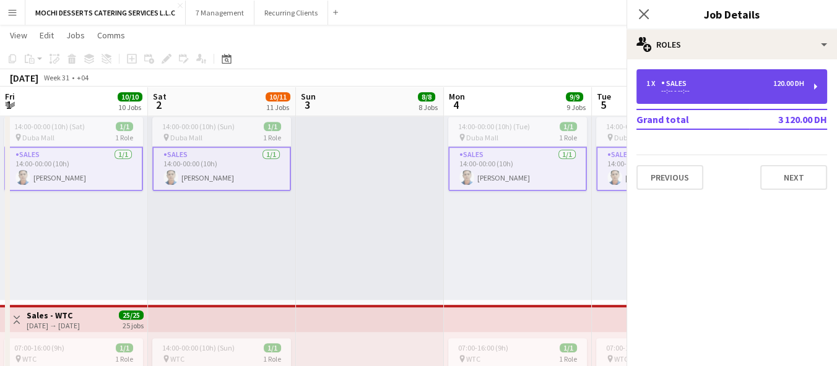
click at [792, 81] on div "120.00 DH" at bounding box center [788, 83] width 31 height 9
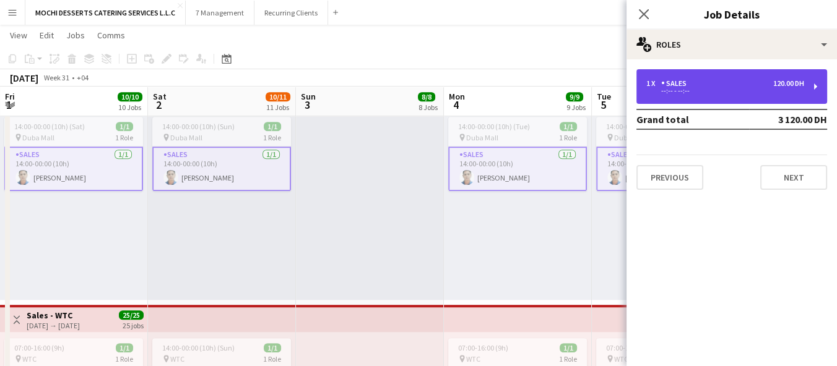
click at [790, 93] on div "--:-- - --:--" at bounding box center [725, 91] width 158 height 6
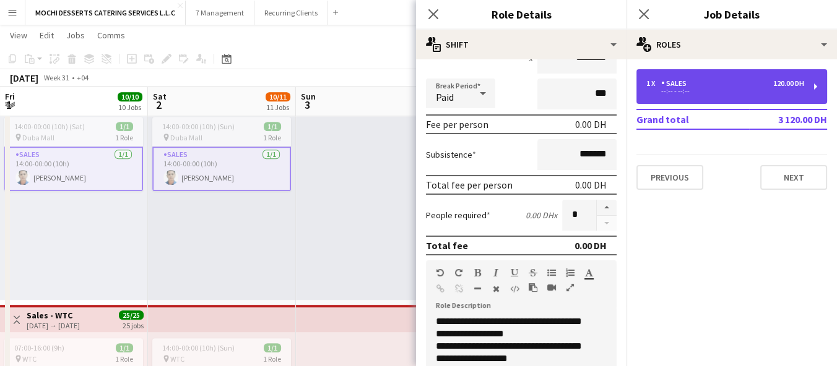
scroll to position [161, 0]
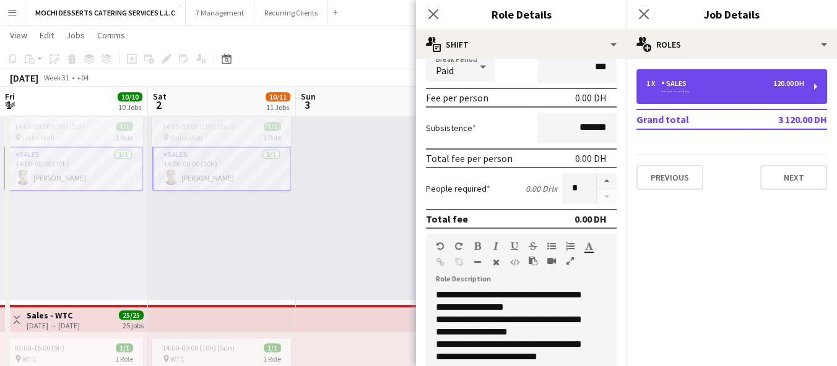
click at [763, 95] on div "1 x Sales 120.00 DH --:-- - --:--" at bounding box center [731, 86] width 191 height 35
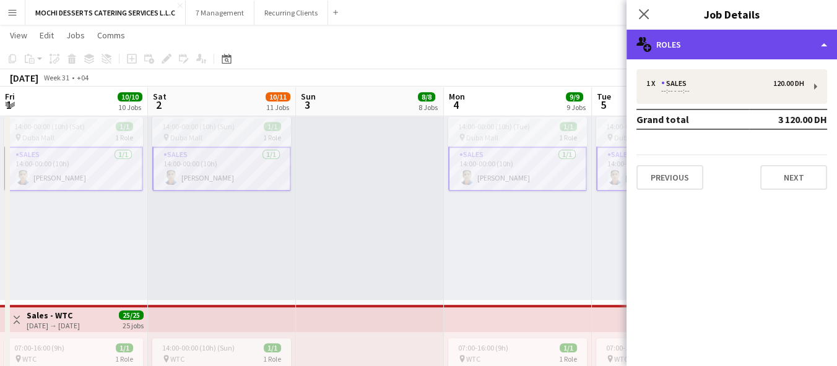
click at [782, 45] on div "multiple-users-add Roles" at bounding box center [731, 45] width 210 height 30
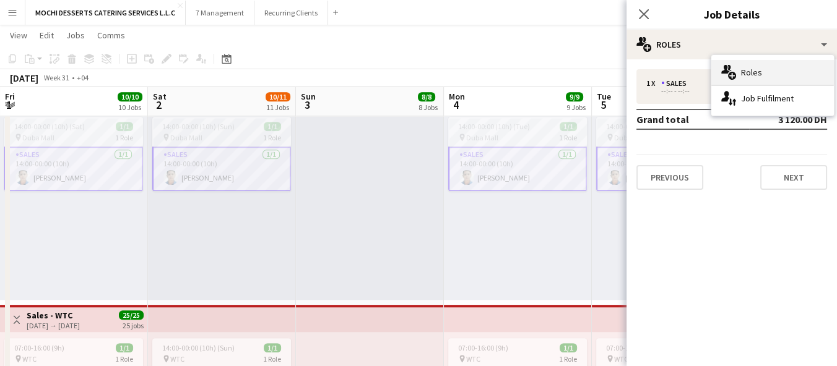
click at [747, 63] on div "multiple-users-add Roles" at bounding box center [772, 72] width 123 height 25
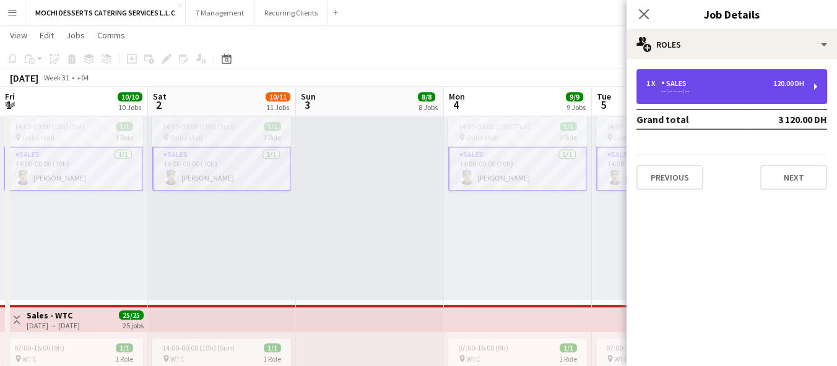
click at [740, 90] on div "--:-- - --:--" at bounding box center [725, 91] width 158 height 6
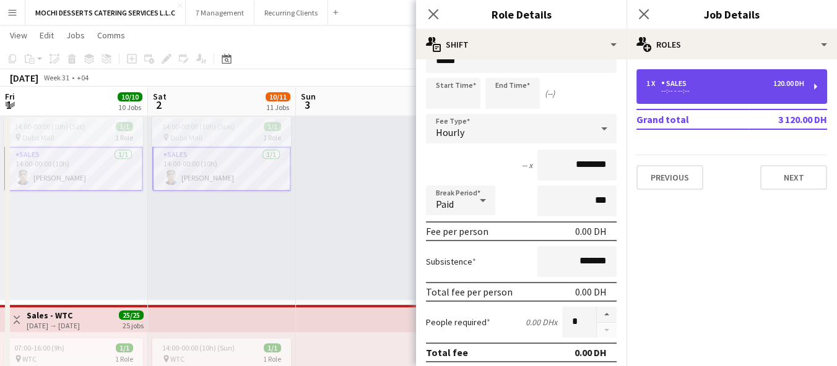
scroll to position [0, 0]
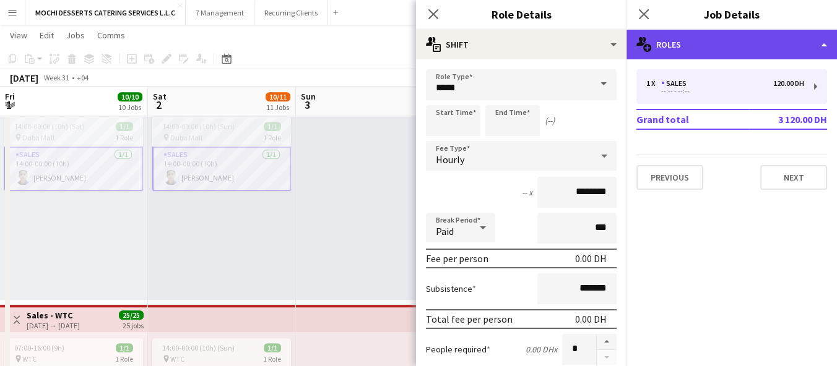
click at [714, 39] on div "multiple-users-add Roles" at bounding box center [731, 45] width 210 height 30
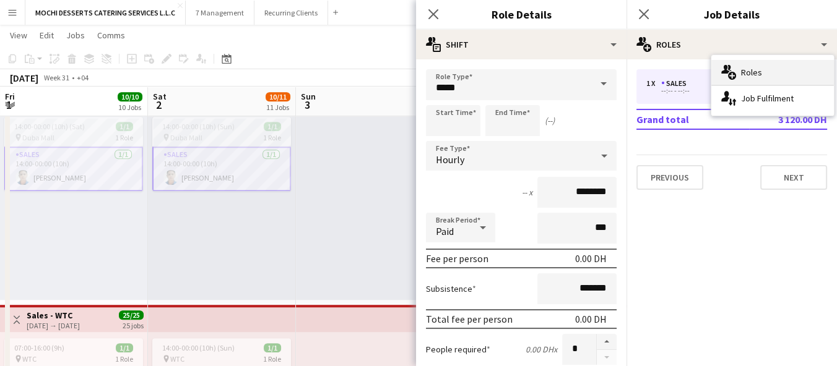
click at [764, 66] on div "multiple-users-add Roles" at bounding box center [772, 72] width 123 height 25
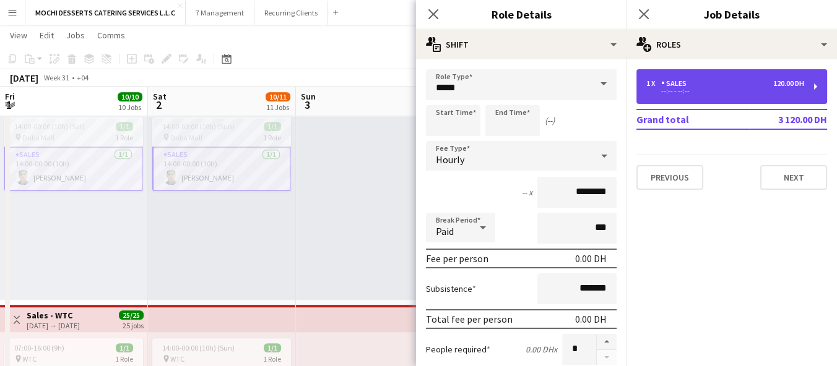
click at [740, 77] on div "1 x Sales 120.00 DH --:-- - --:--" at bounding box center [731, 86] width 191 height 35
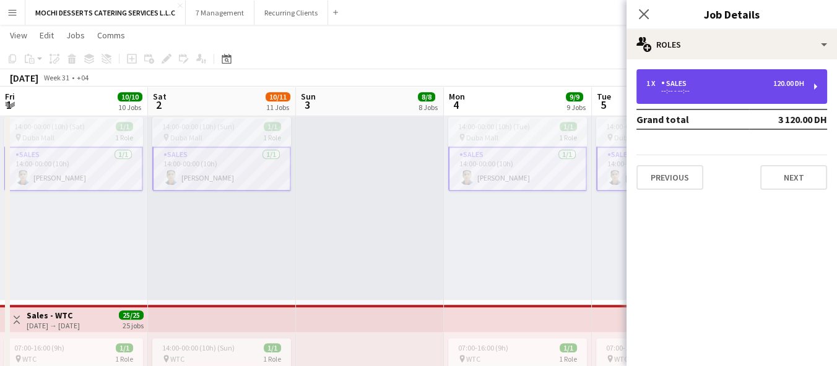
click at [740, 77] on div "1 x Sales 120.00 DH --:-- - --:--" at bounding box center [731, 86] width 191 height 35
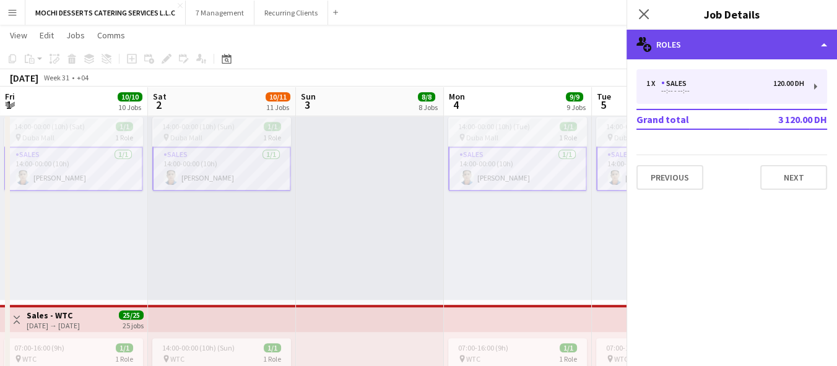
click at [690, 46] on div "multiple-users-add Roles" at bounding box center [731, 45] width 210 height 30
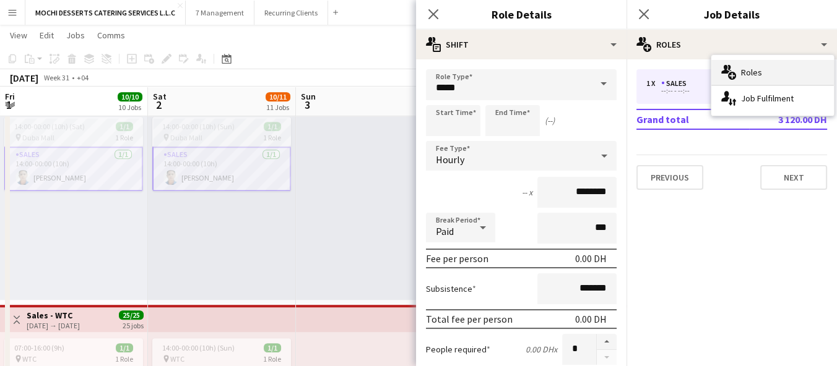
click at [753, 72] on div "multiple-users-add Roles" at bounding box center [772, 72] width 123 height 25
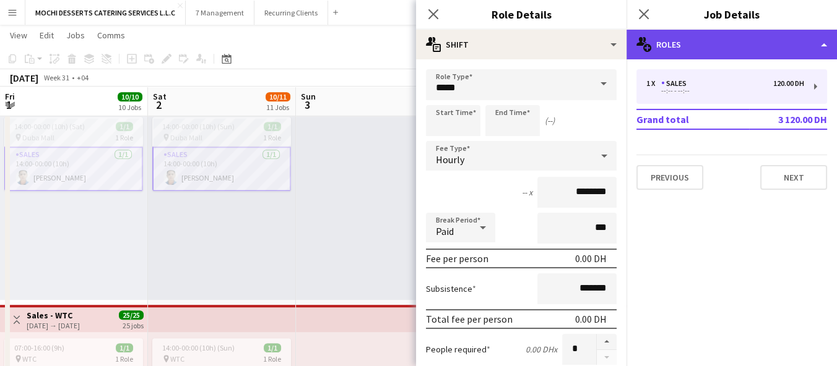
click at [688, 45] on div "multiple-users-add Roles" at bounding box center [731, 45] width 210 height 30
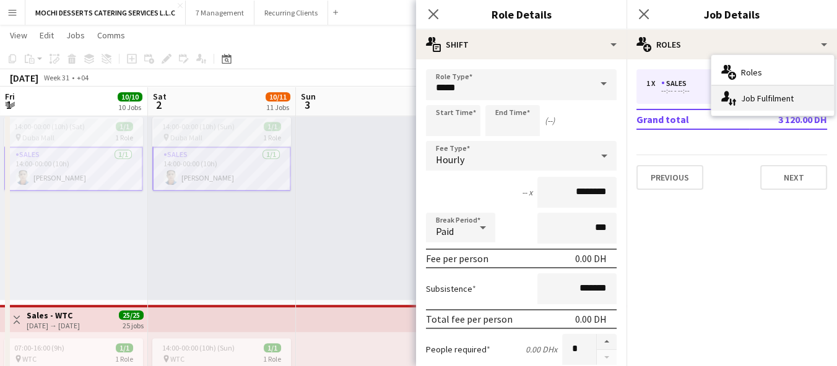
click at [748, 98] on div "single-neutral-actions-up-down Job Fulfilment" at bounding box center [772, 98] width 123 height 25
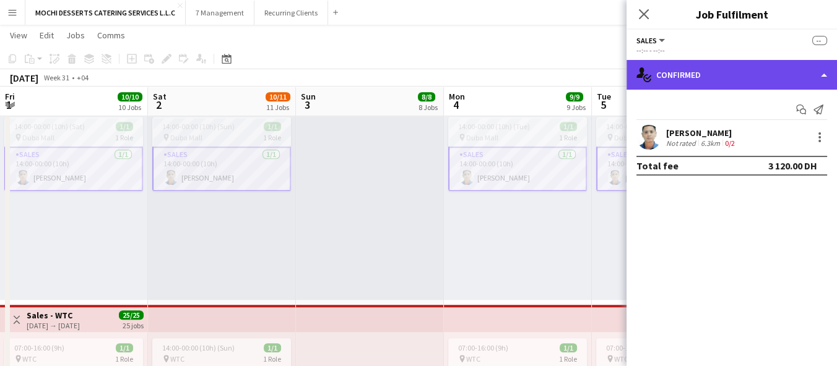
click at [723, 60] on div "single-neutral-actions-check-2 Confirmed" at bounding box center [731, 75] width 210 height 30
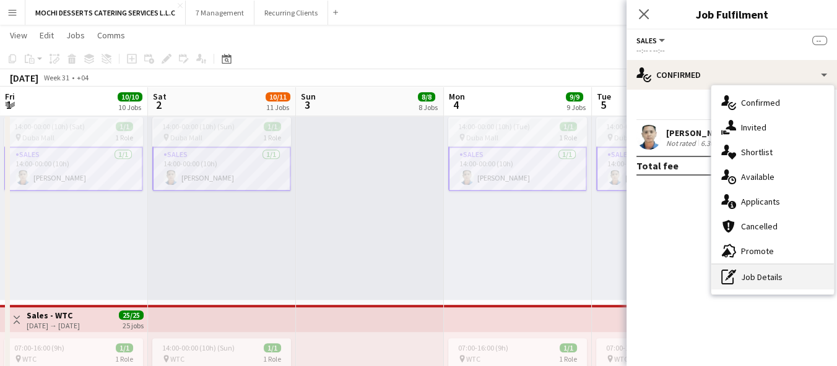
click at [762, 268] on div "pen-write Job Details" at bounding box center [772, 277] width 123 height 25
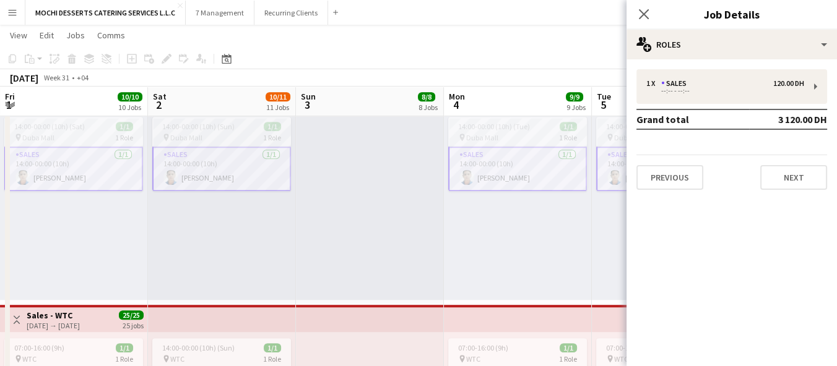
click at [586, 210] on div "14:00-00:00 (10h) (Tue) 1/1 pin Duba Mall 1 Role Sales [DATE] 14:00-00:00 (10h)…" at bounding box center [518, 205] width 148 height 189
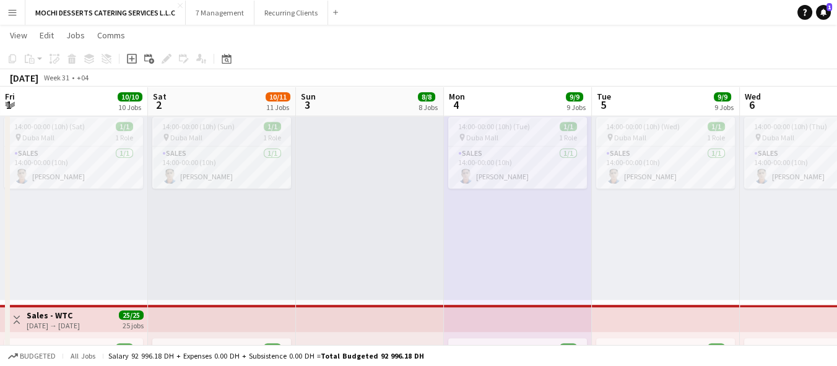
click at [59, 225] on div "14:00-00:00 (10h) (Sat) 1/1 pin Duba Mall 1 Role Sales [DATE] 14:00-00:00 (10h)…" at bounding box center [74, 205] width 148 height 189
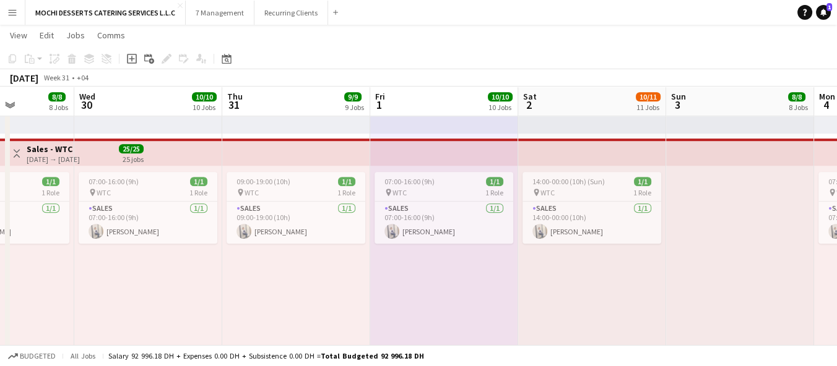
scroll to position [0, 368]
